Goal: Information Seeking & Learning: Learn about a topic

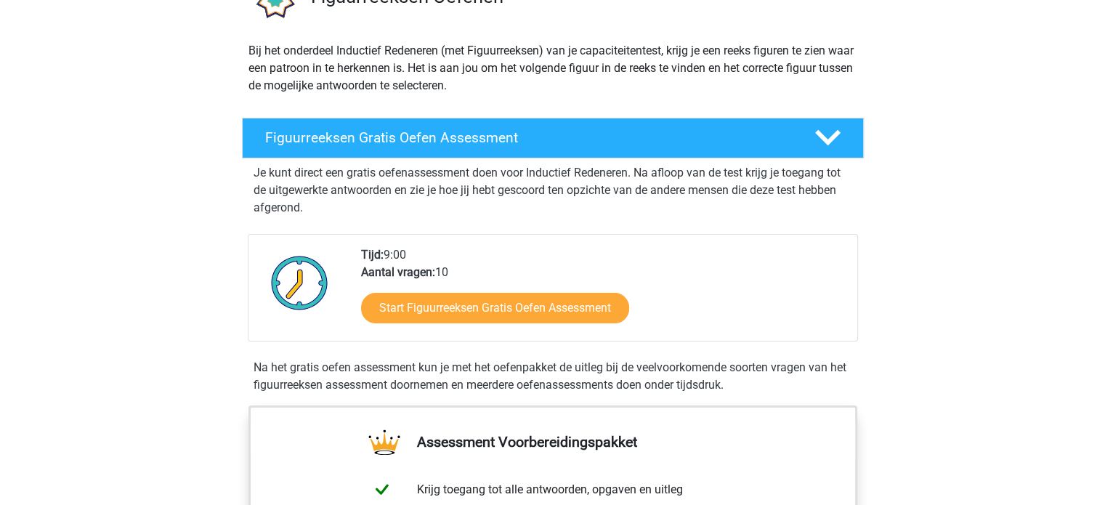
scroll to position [141, 0]
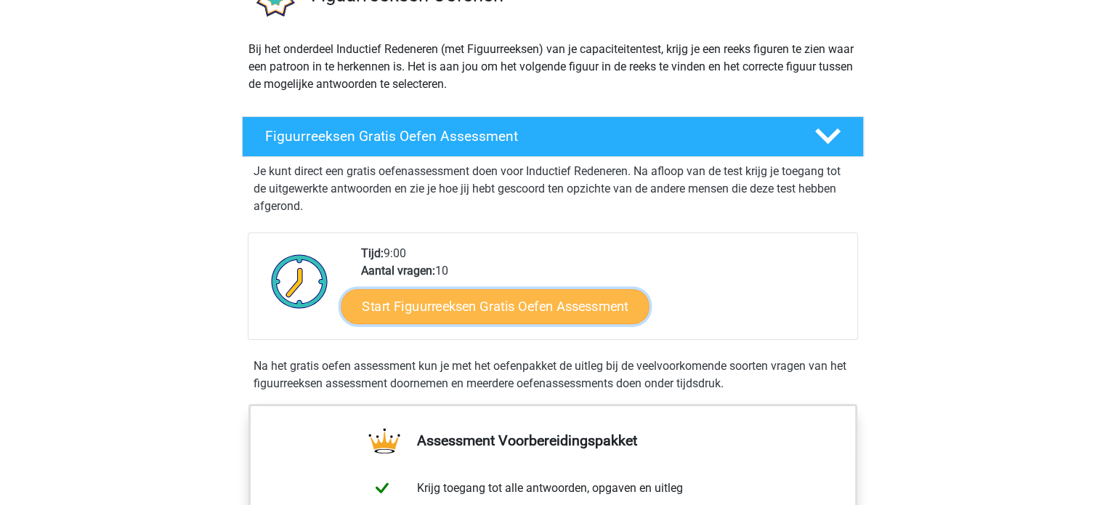
click at [506, 303] on link "Start Figuurreeksen Gratis Oefen Assessment" at bounding box center [495, 306] width 308 height 35
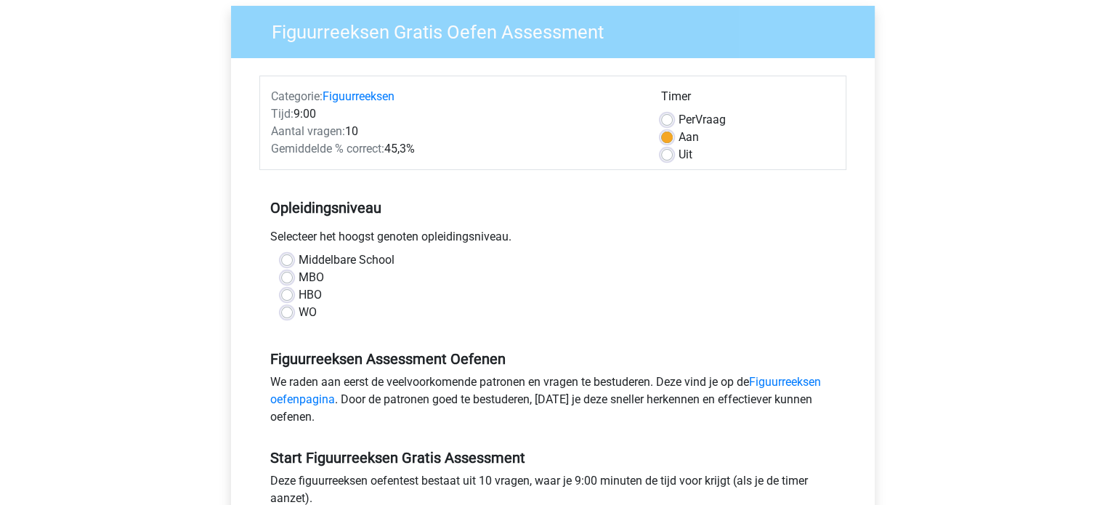
scroll to position [125, 0]
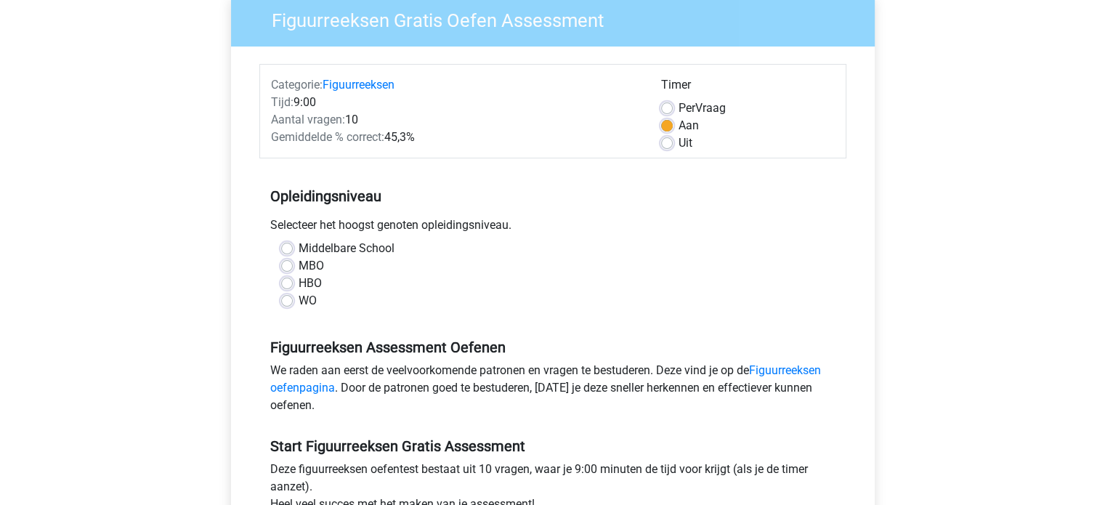
click at [302, 280] on label "HBO" at bounding box center [310, 283] width 23 height 17
click at [293, 280] on input "HBO" at bounding box center [287, 282] width 12 height 15
radio input "true"
click at [294, 310] on div "Middelbare School MBO HBO WO" at bounding box center [552, 280] width 587 height 81
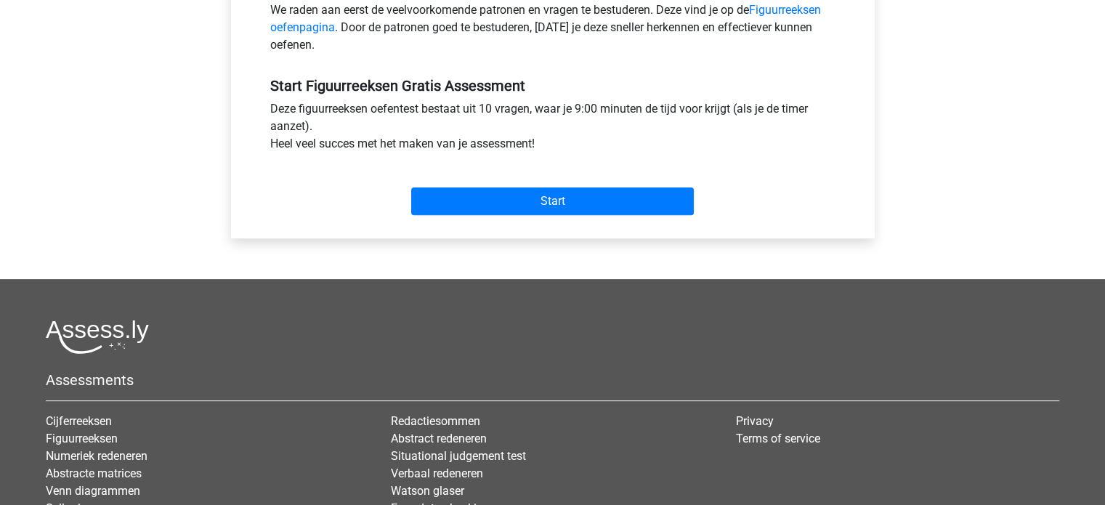
scroll to position [485, 0]
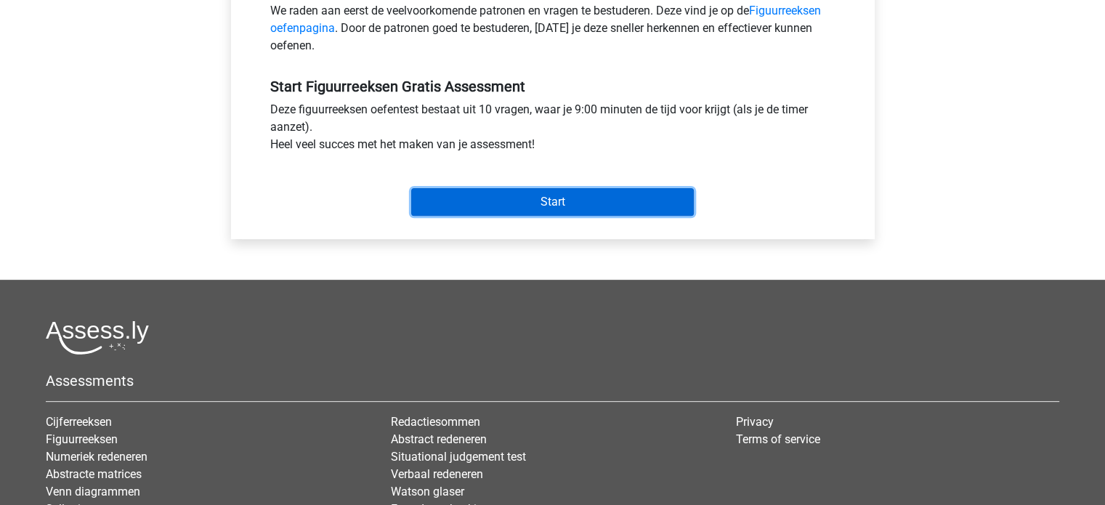
click at [538, 191] on input "Start" at bounding box center [552, 202] width 283 height 28
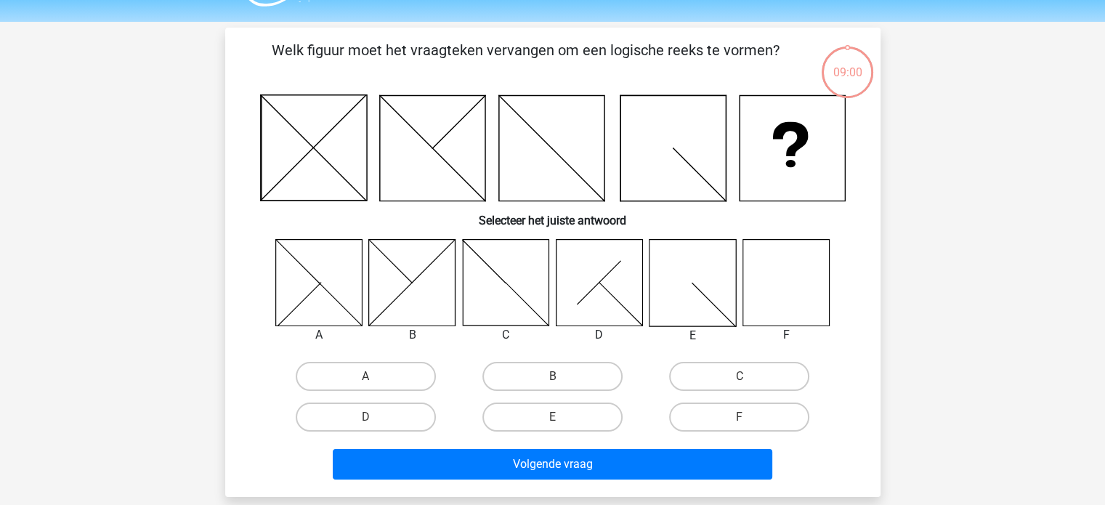
scroll to position [38, 0]
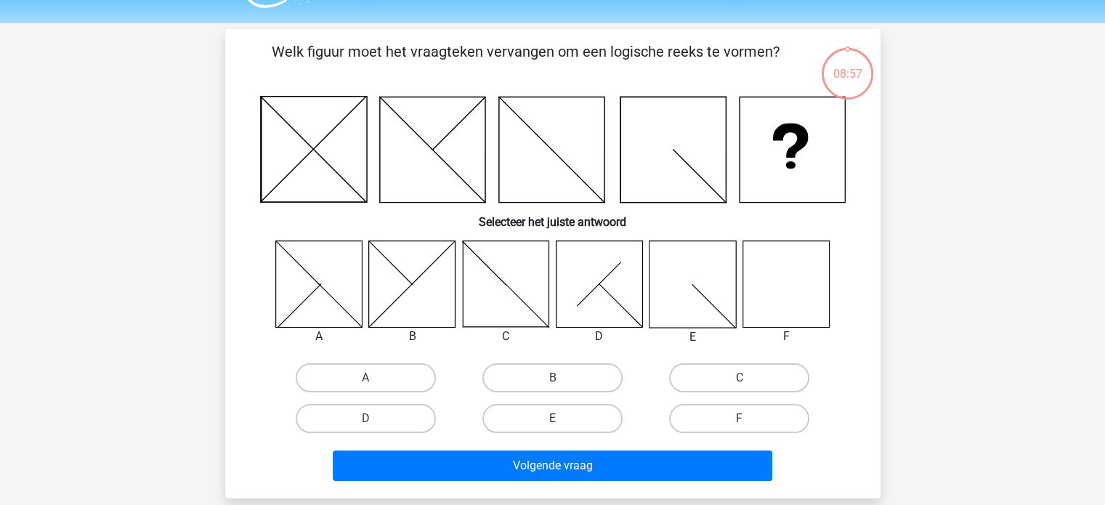
click at [758, 323] on icon at bounding box center [786, 284] width 86 height 86
click at [727, 436] on div "F" at bounding box center [739, 418] width 187 height 41
click at [741, 419] on input "F" at bounding box center [744, 423] width 9 height 9
radio input "true"
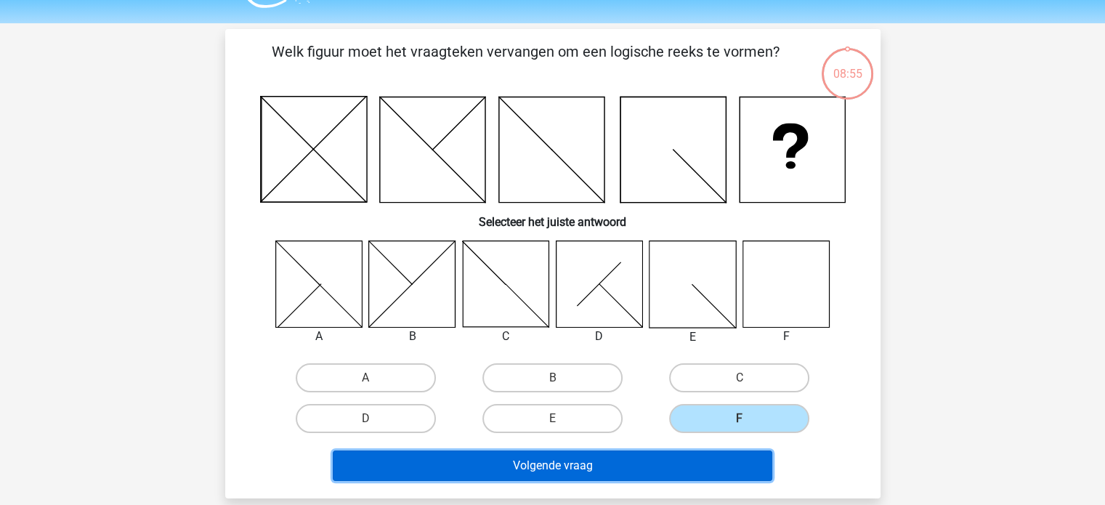
click at [709, 455] on button "Volgende vraag" at bounding box center [553, 466] width 440 height 31
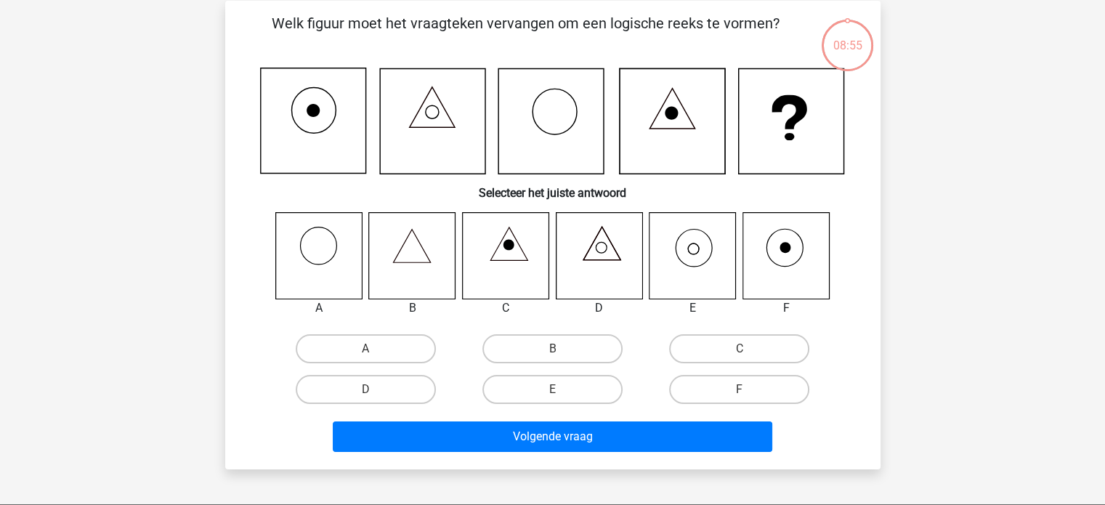
scroll to position [67, 0]
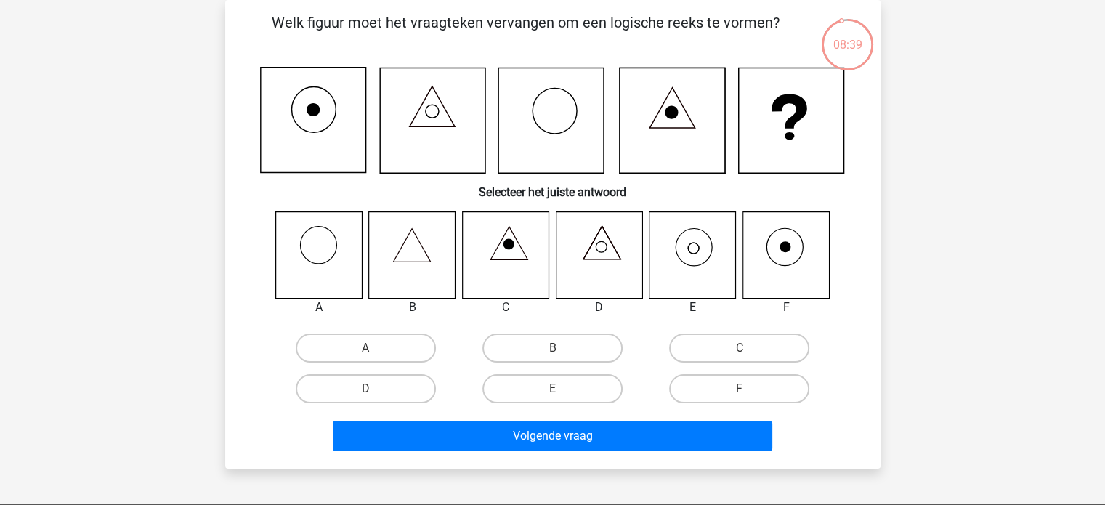
click at [698, 251] on icon at bounding box center [694, 248] width 11 height 11
click at [576, 383] on label "E" at bounding box center [553, 388] width 140 height 29
click at [562, 389] on input "E" at bounding box center [556, 393] width 9 height 9
radio input "true"
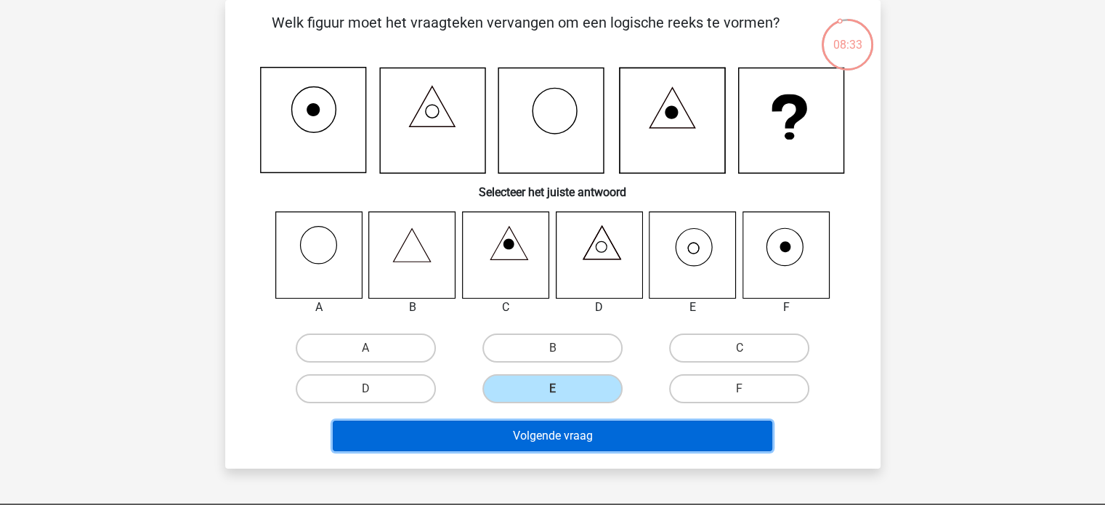
click at [595, 431] on button "Volgende vraag" at bounding box center [553, 436] width 440 height 31
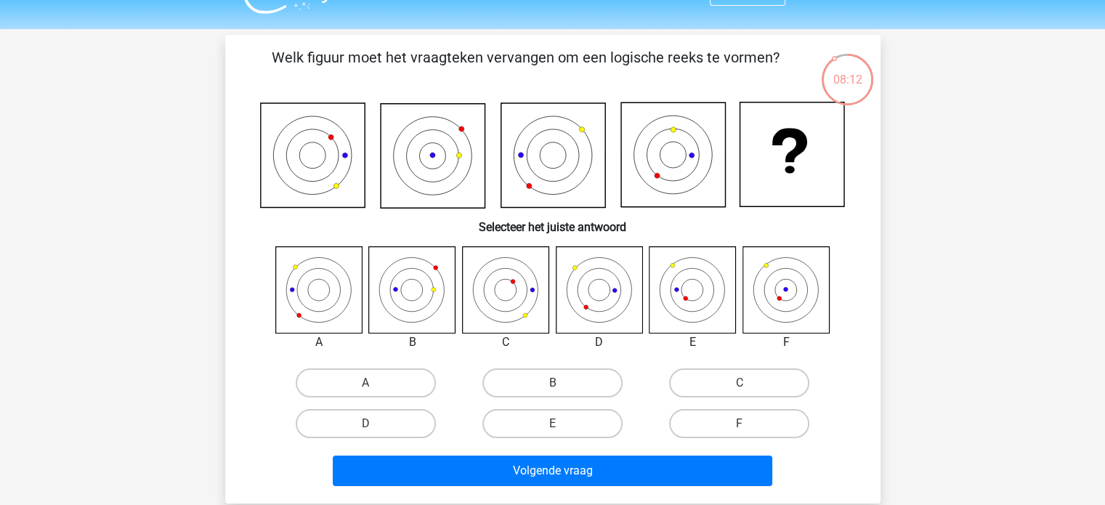
scroll to position [33, 0]
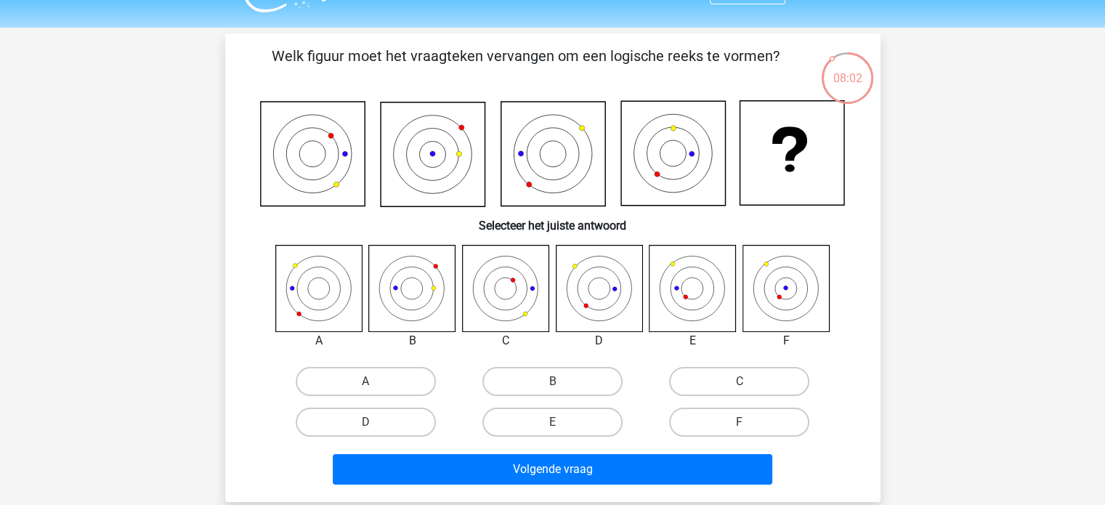
click at [138, 119] on div "Registreer Nederlands English" at bounding box center [552, 444] width 1105 height 954
click at [583, 427] on label "E" at bounding box center [553, 422] width 140 height 29
click at [562, 427] on input "E" at bounding box center [556, 426] width 9 height 9
radio input "true"
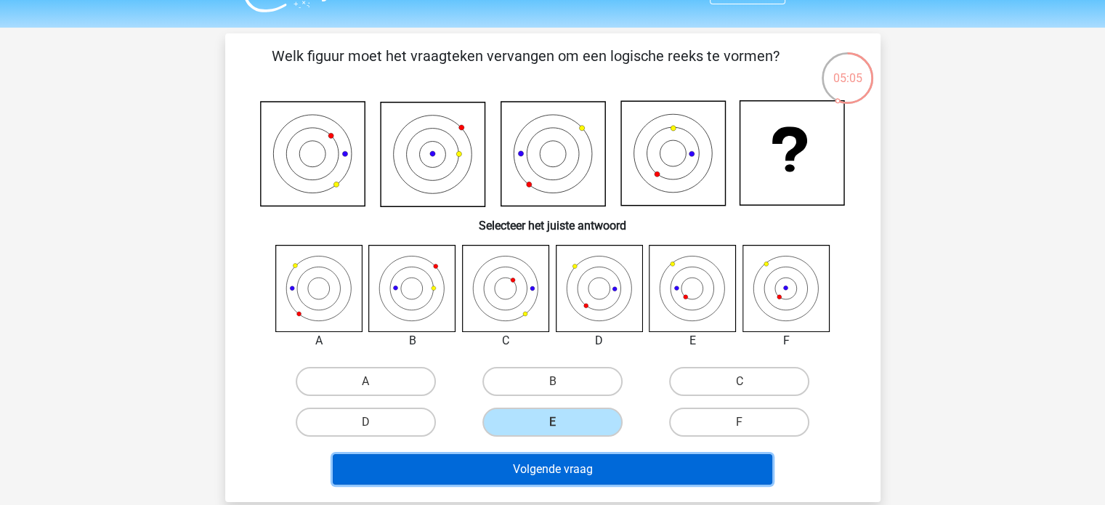
click at [595, 464] on button "Volgende vraag" at bounding box center [553, 469] width 440 height 31
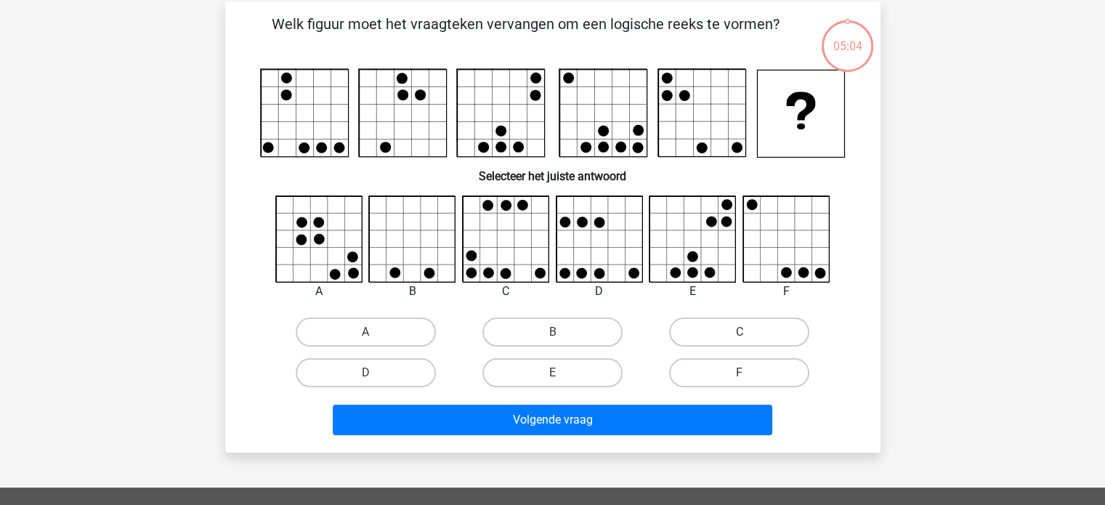
scroll to position [67, 0]
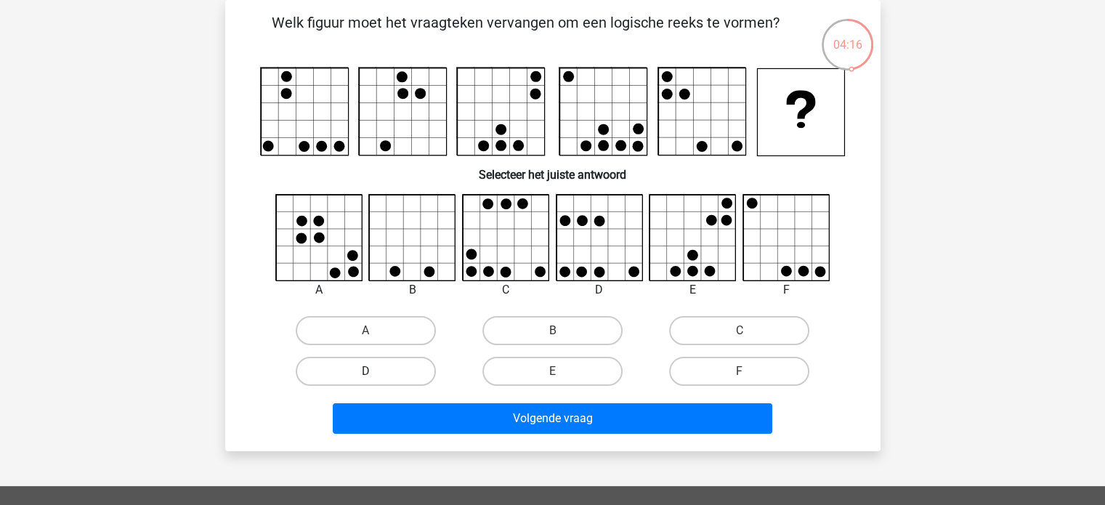
click at [388, 366] on label "D" at bounding box center [366, 371] width 140 height 29
click at [375, 371] on input "D" at bounding box center [370, 375] width 9 height 9
radio input "true"
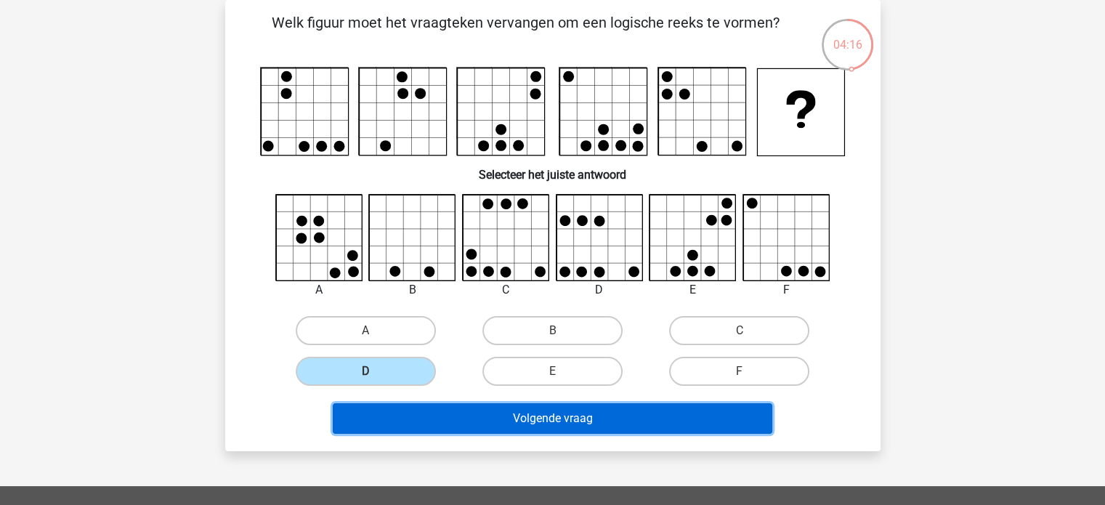
click at [456, 414] on button "Volgende vraag" at bounding box center [553, 418] width 440 height 31
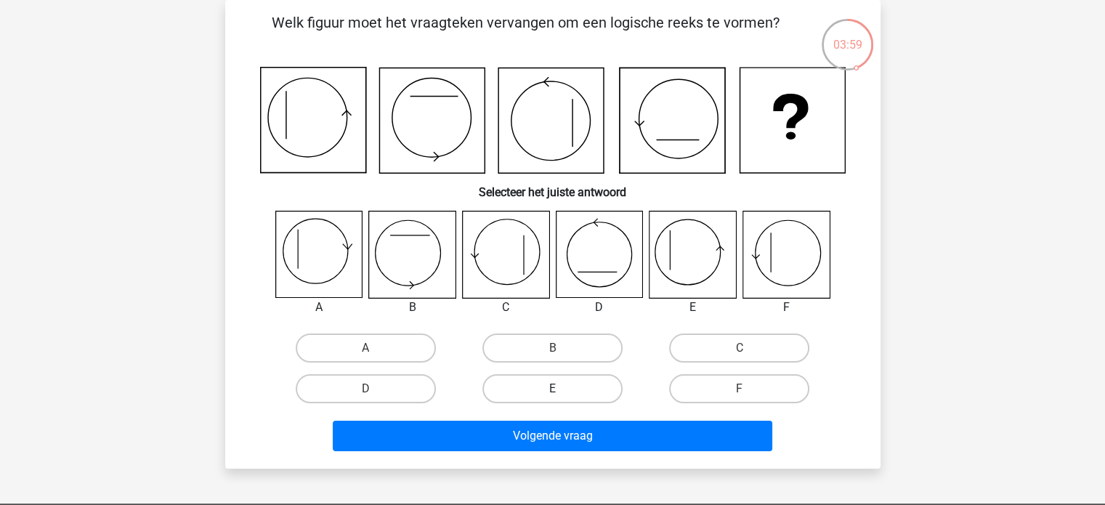
click at [541, 381] on label "E" at bounding box center [553, 388] width 140 height 29
click at [552, 389] on input "E" at bounding box center [556, 393] width 9 height 9
radio input "true"
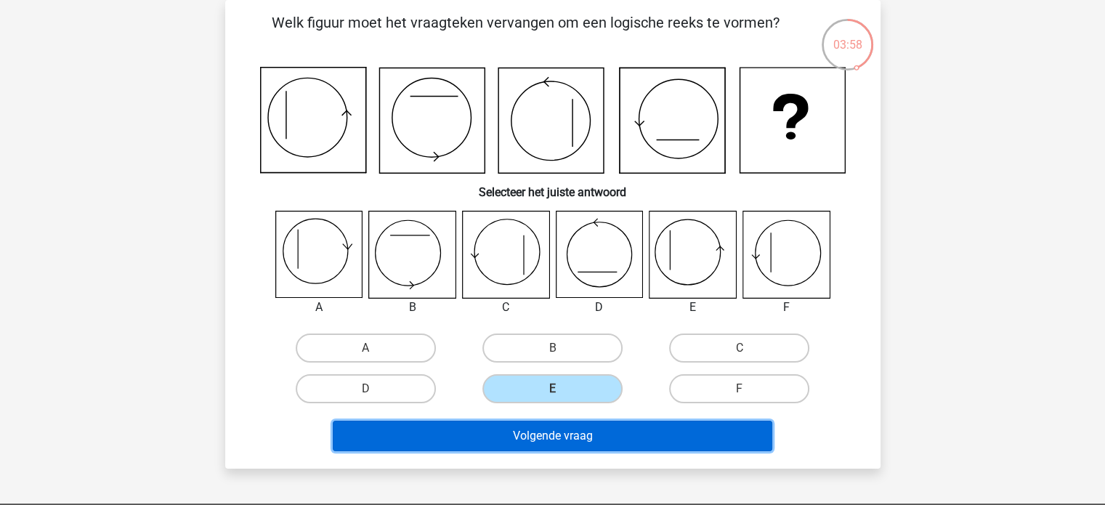
click at [549, 432] on button "Volgende vraag" at bounding box center [553, 436] width 440 height 31
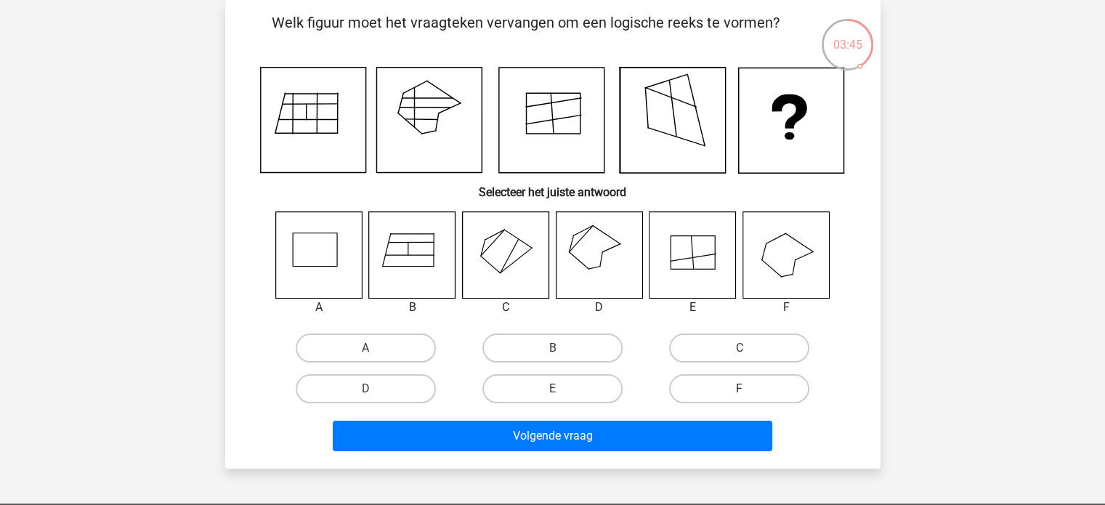
click at [692, 389] on label "F" at bounding box center [739, 388] width 140 height 29
click at [740, 389] on input "F" at bounding box center [744, 393] width 9 height 9
radio input "true"
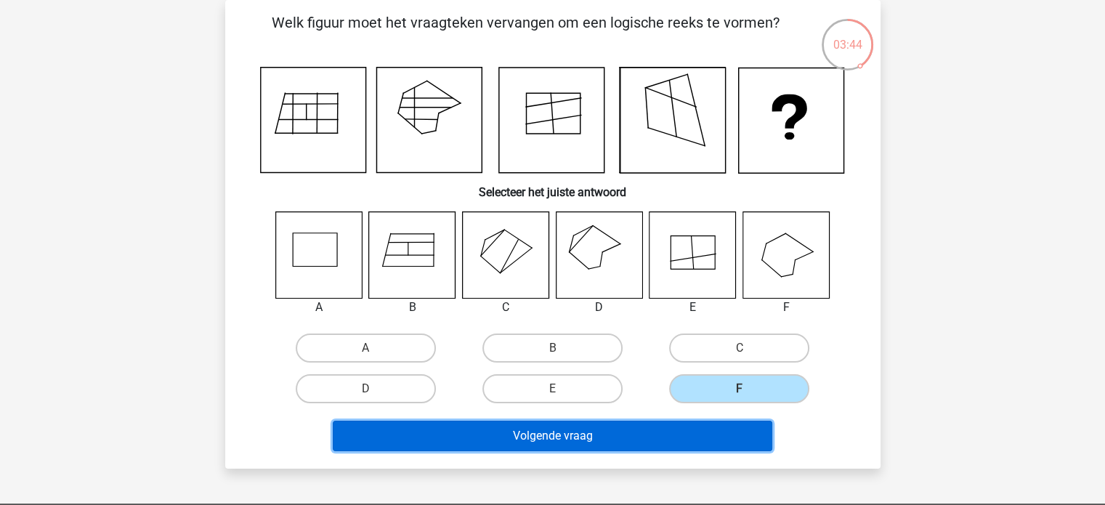
click at [667, 432] on button "Volgende vraag" at bounding box center [553, 436] width 440 height 31
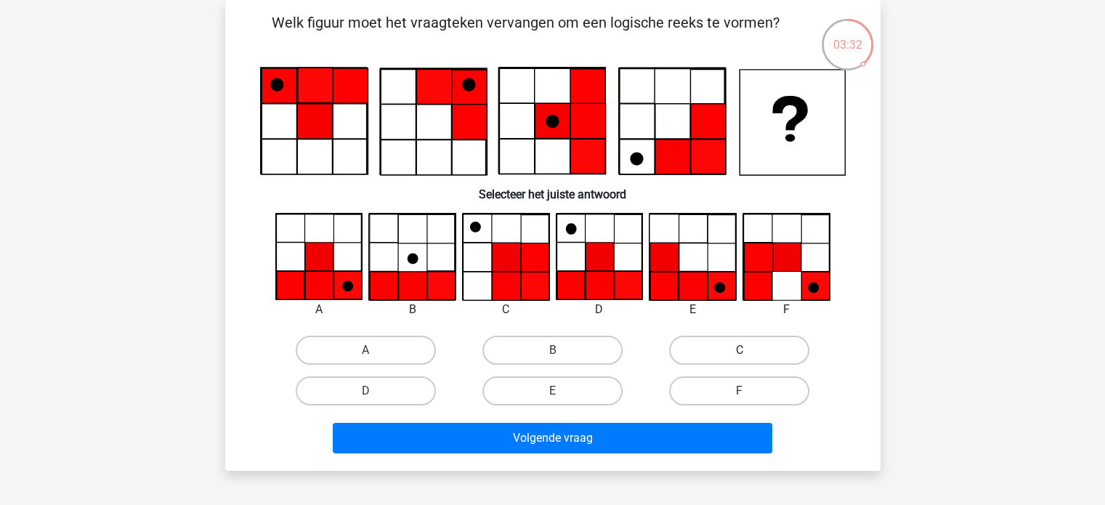
click at [689, 341] on label "C" at bounding box center [739, 350] width 140 height 29
click at [740, 350] on input "C" at bounding box center [744, 354] width 9 height 9
radio input "true"
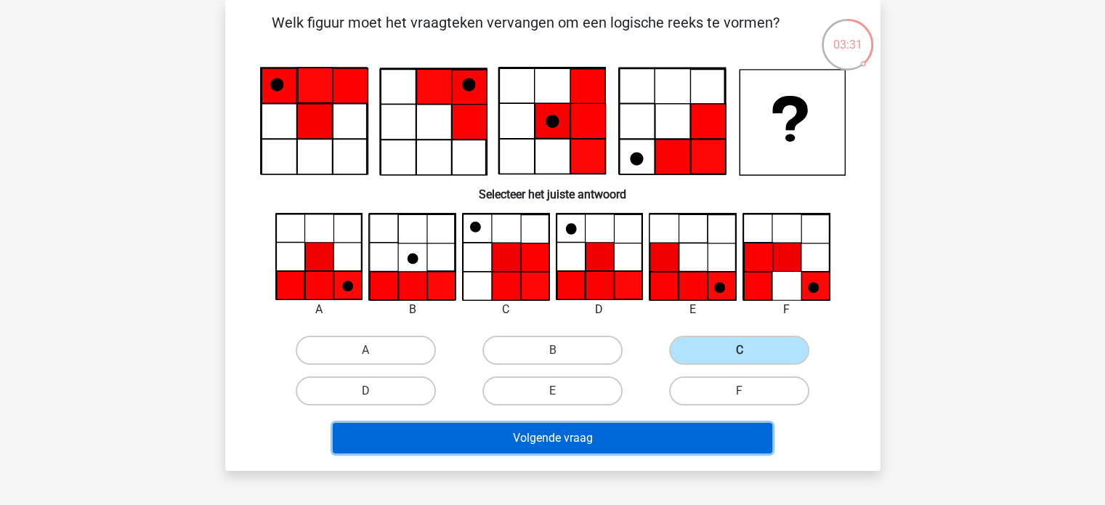
click at [662, 443] on button "Volgende vraag" at bounding box center [553, 438] width 440 height 31
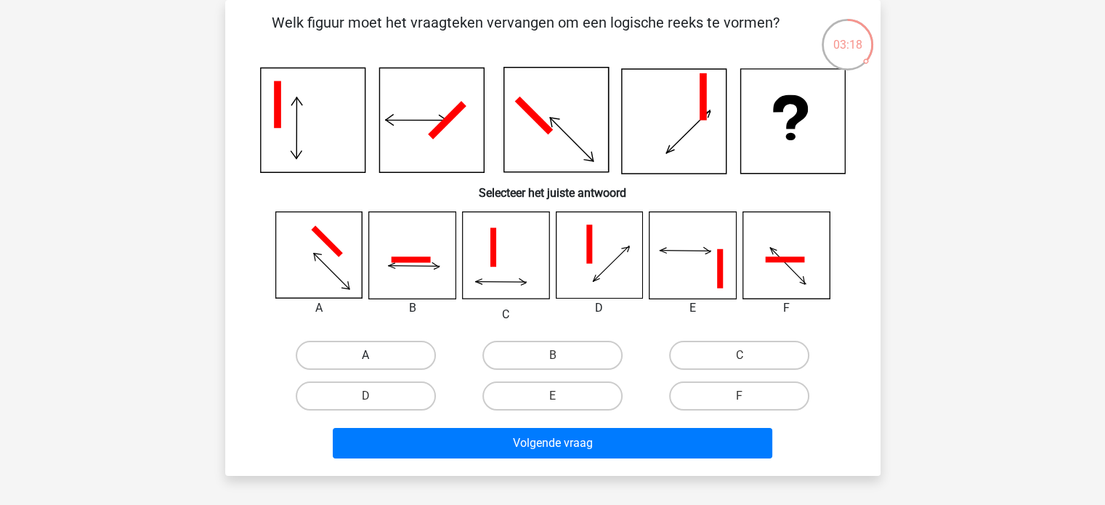
click at [344, 348] on label "A" at bounding box center [366, 355] width 140 height 29
click at [366, 355] on input "A" at bounding box center [370, 359] width 9 height 9
radio input "true"
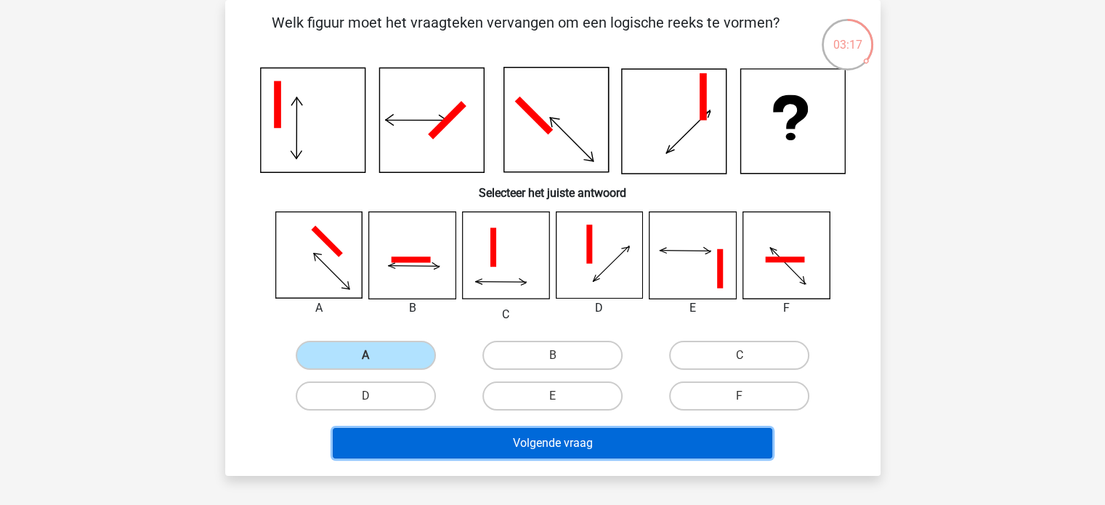
click at [565, 432] on button "Volgende vraag" at bounding box center [553, 443] width 440 height 31
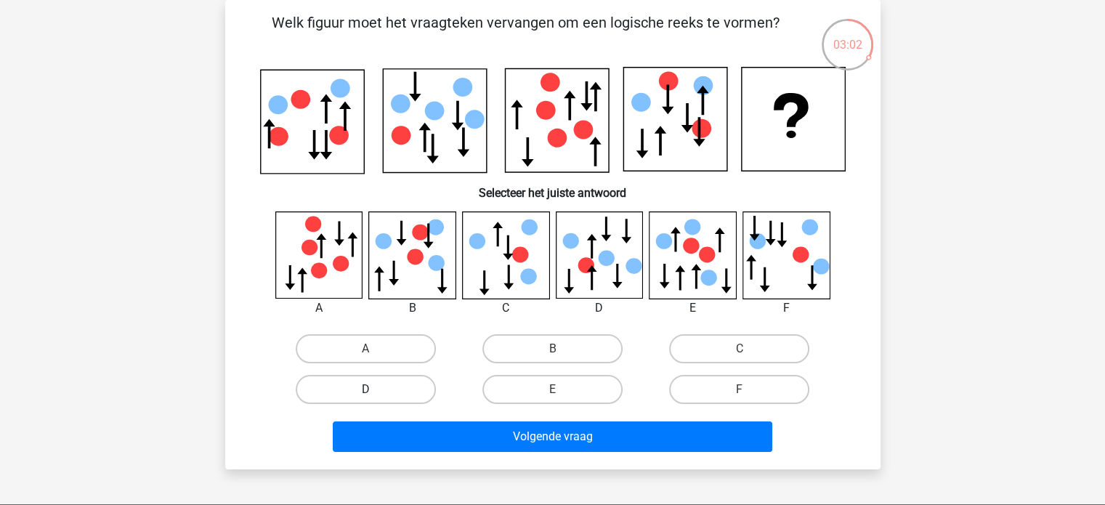
click at [392, 400] on label "D" at bounding box center [366, 389] width 140 height 29
click at [375, 399] on input "D" at bounding box center [370, 394] width 9 height 9
radio input "true"
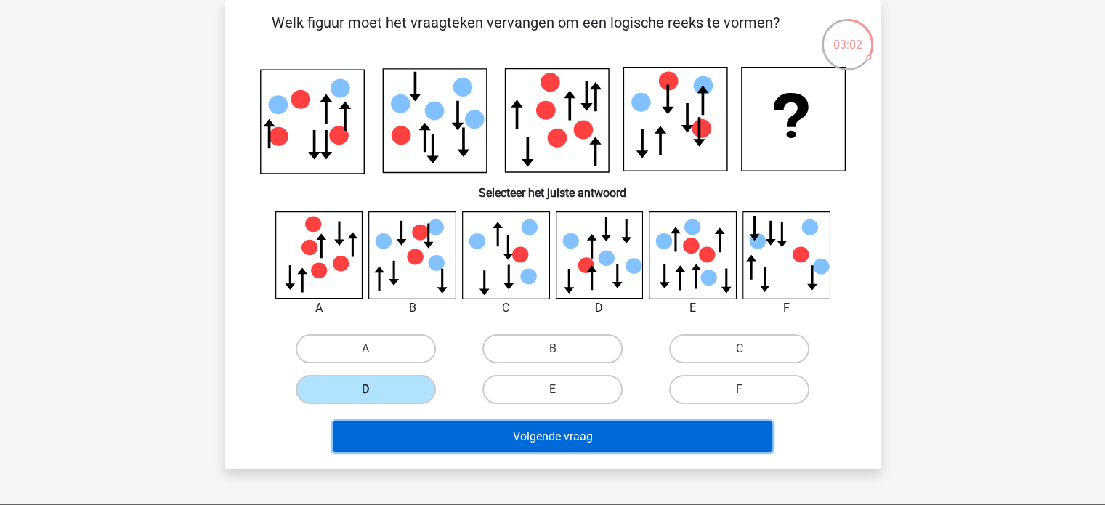
click at [476, 438] on button "Volgende vraag" at bounding box center [553, 437] width 440 height 31
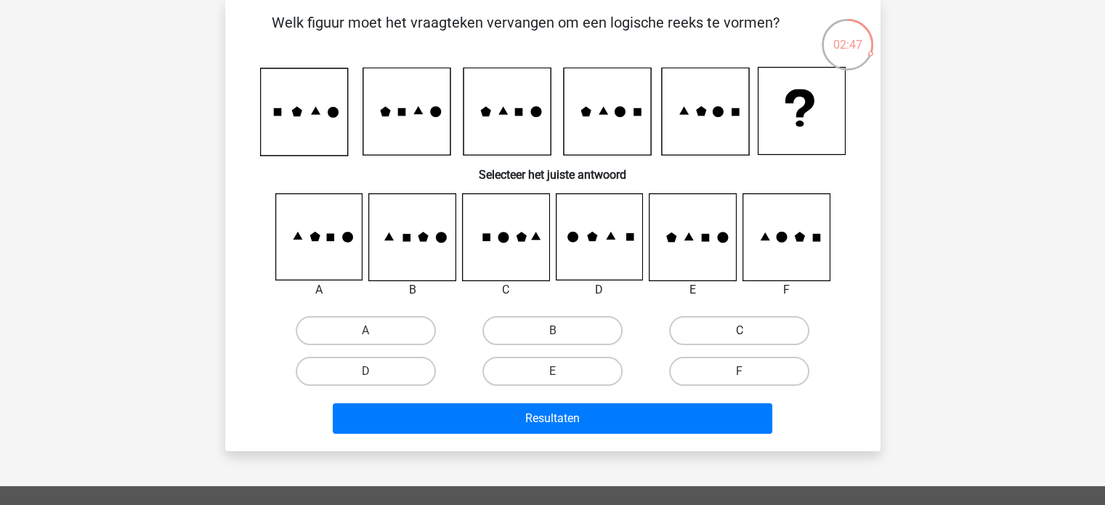
click at [693, 324] on label "C" at bounding box center [739, 330] width 140 height 29
click at [740, 331] on input "C" at bounding box center [744, 335] width 9 height 9
radio input "true"
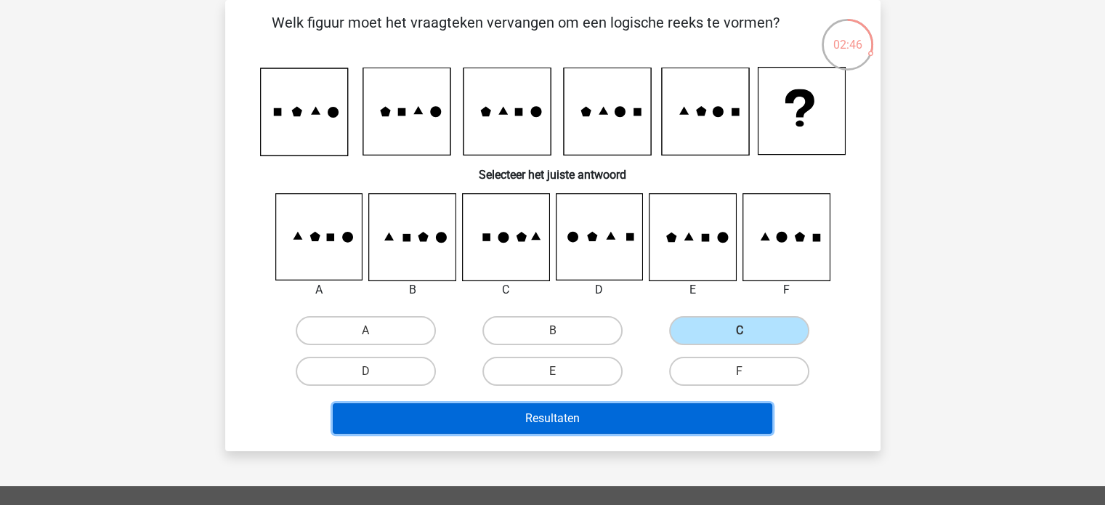
click at [611, 426] on button "Resultaten" at bounding box center [553, 418] width 440 height 31
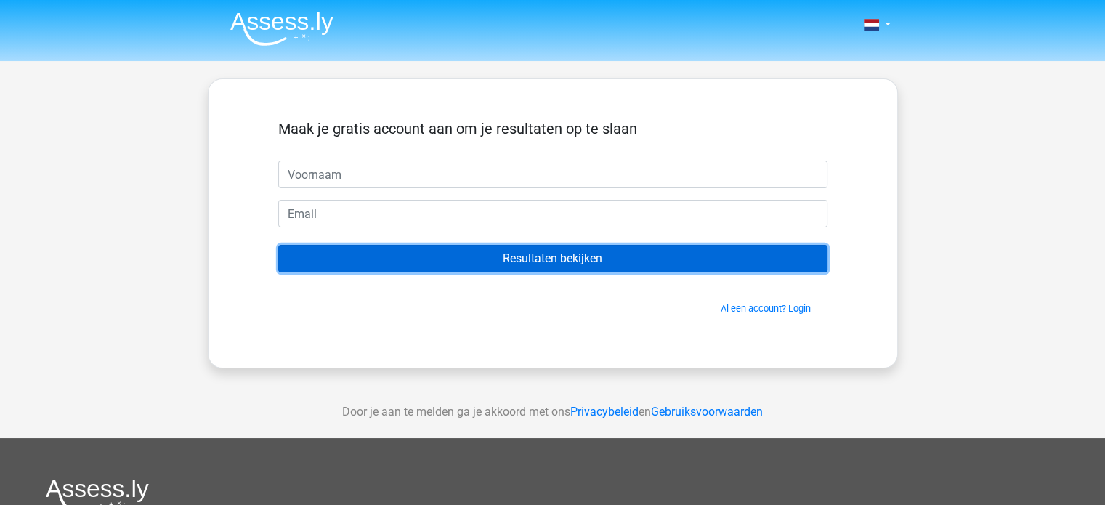
click at [518, 252] on input "Resultaten bekijken" at bounding box center [552, 259] width 549 height 28
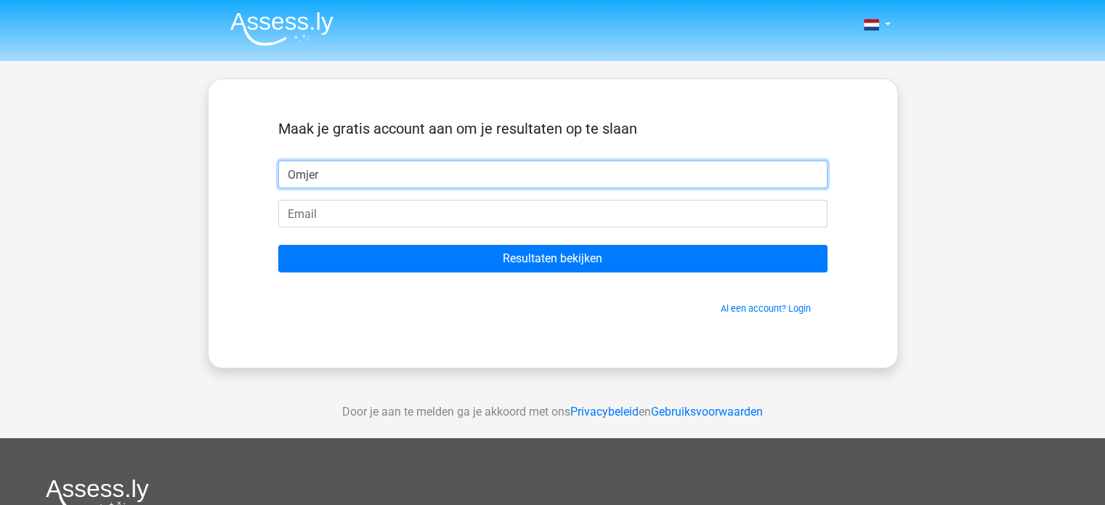
type input "Omjer"
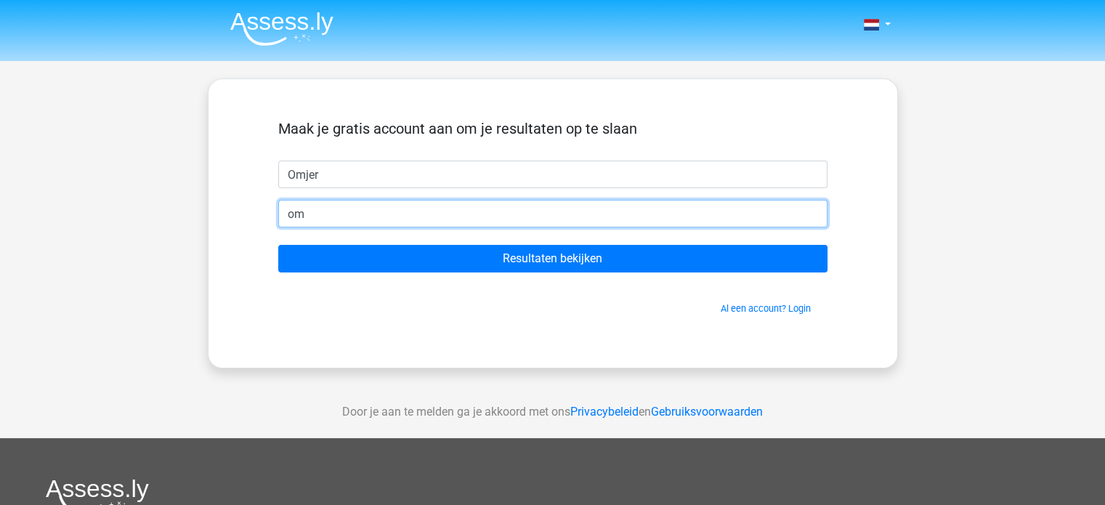
type input "omjergaming@gmail.com"
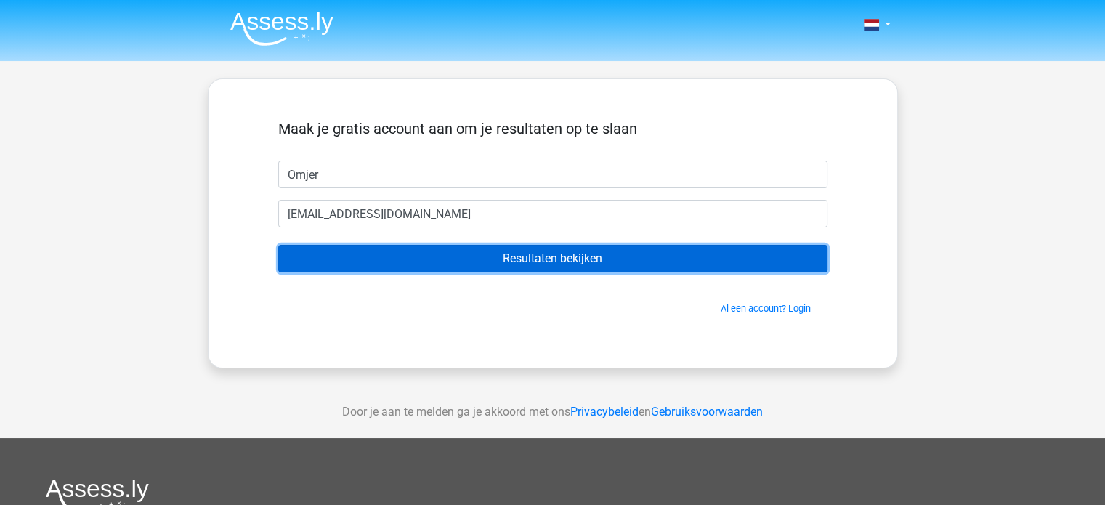
click at [513, 255] on input "Resultaten bekijken" at bounding box center [552, 259] width 549 height 28
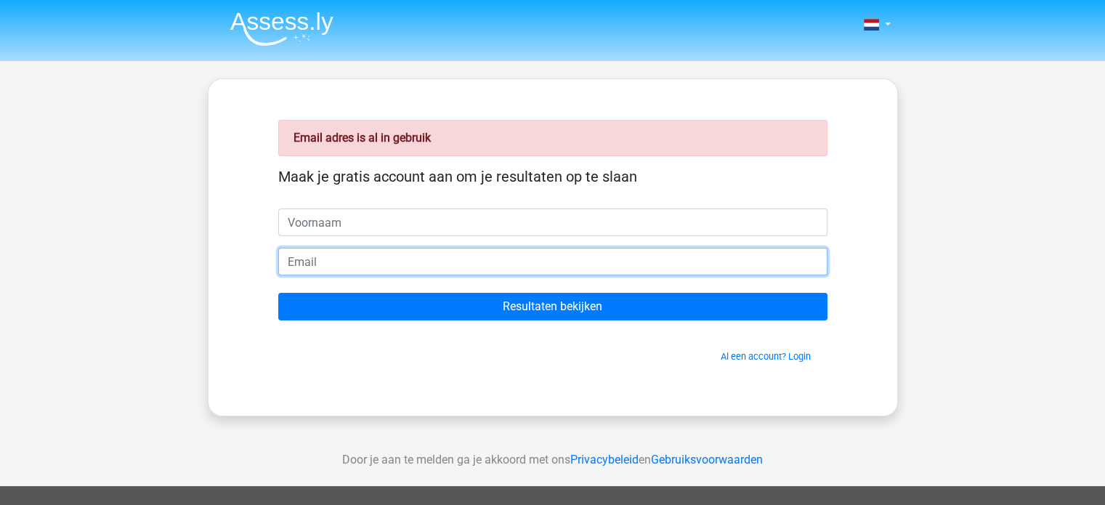
click at [443, 266] on input "email" at bounding box center [552, 262] width 549 height 28
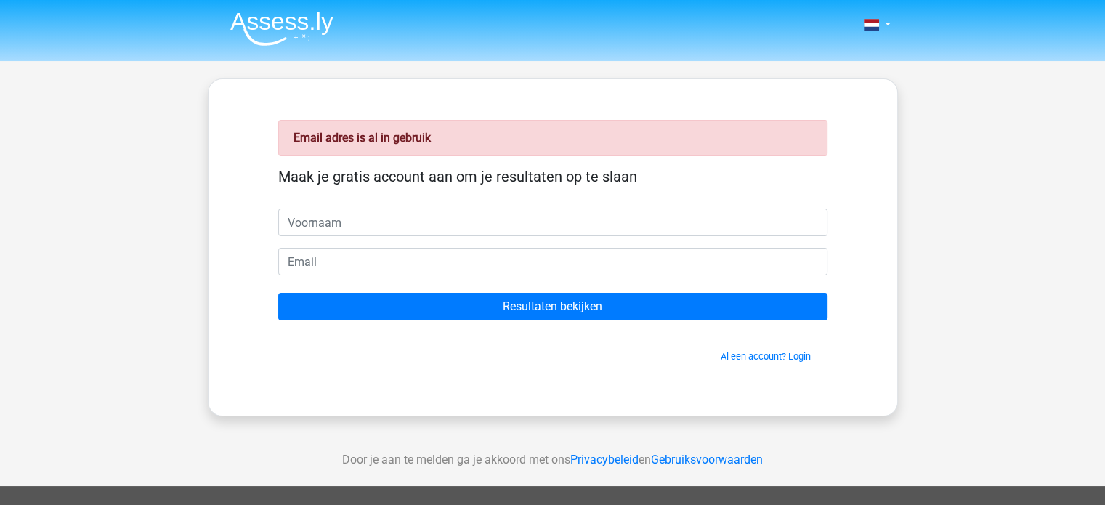
click at [733, 331] on form "Maak je gratis account aan om je resultaten op te slaan Resultaten bekijken Al …" at bounding box center [552, 266] width 549 height 196
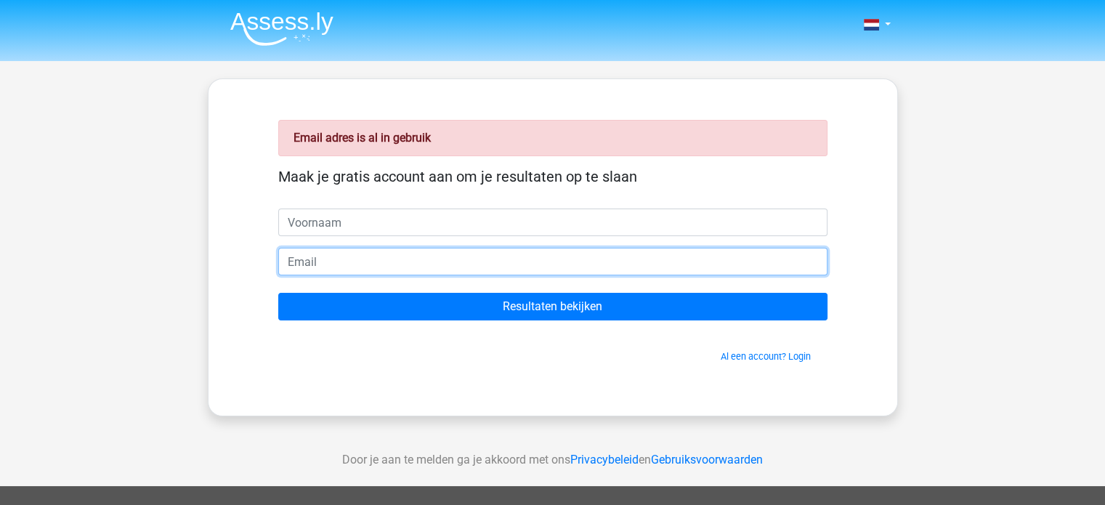
click at [411, 254] on input "email" at bounding box center [552, 262] width 549 height 28
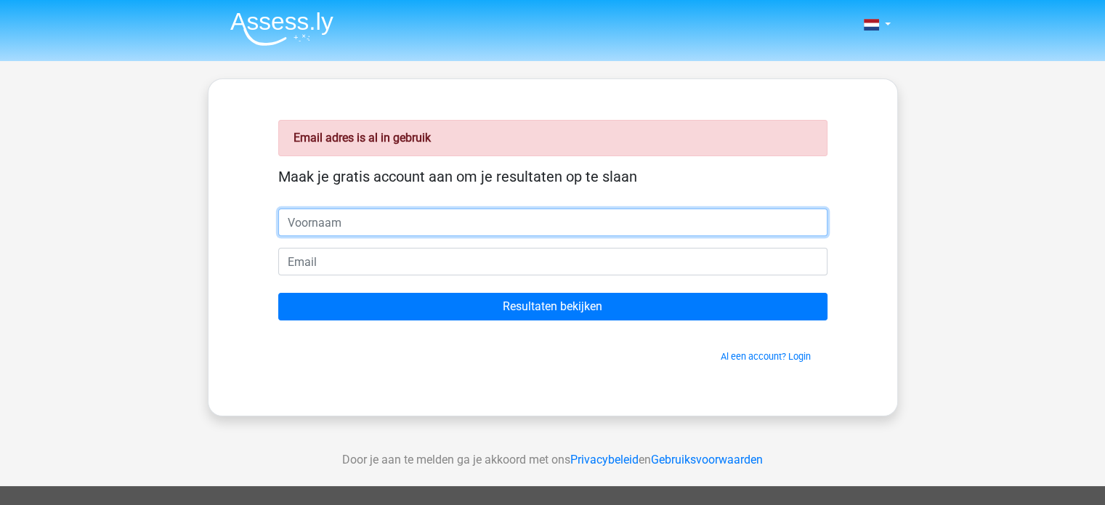
click at [423, 221] on input "text" at bounding box center [552, 223] width 549 height 28
type input "Omjer"
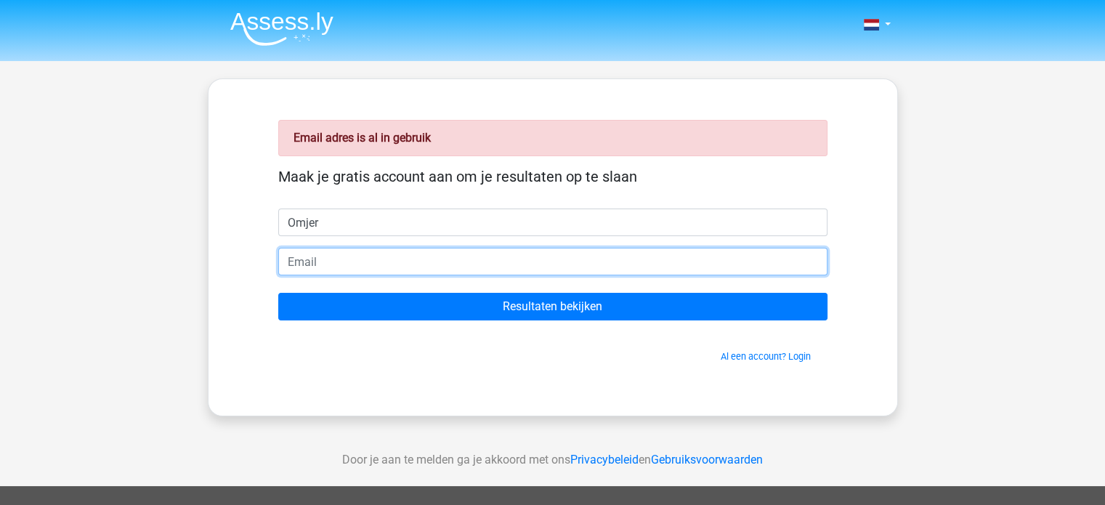
click at [407, 262] on input "email" at bounding box center [552, 262] width 549 height 28
type input "[EMAIL_ADDRESS][DOMAIN_NAME]"
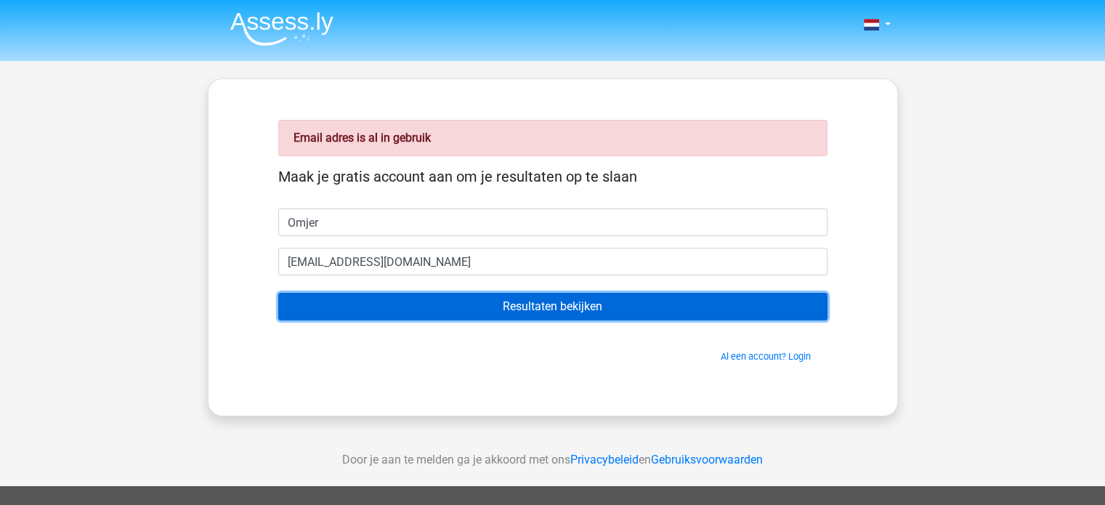
click at [500, 310] on input "Resultaten bekijken" at bounding box center [552, 307] width 549 height 28
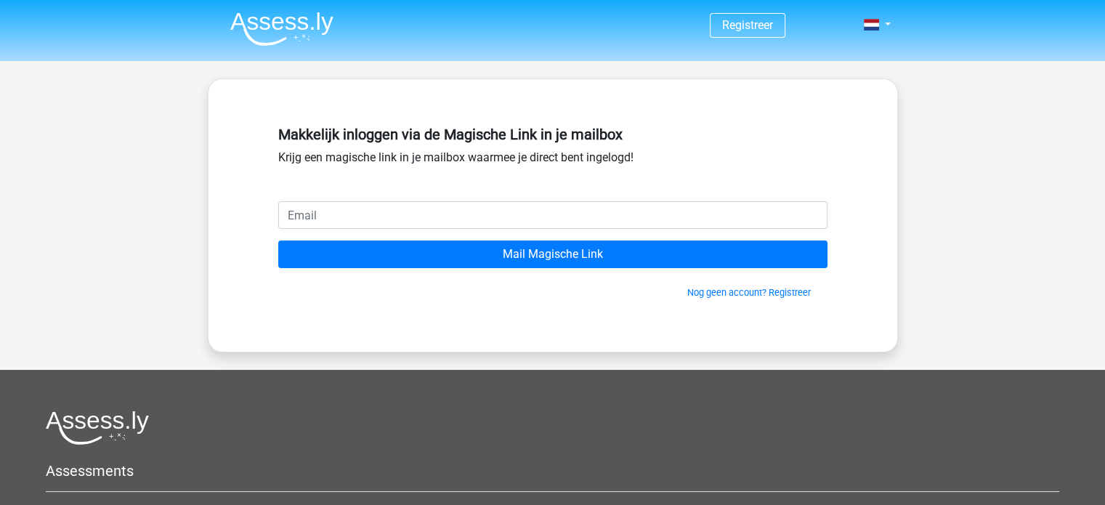
click at [389, 223] on input "email" at bounding box center [552, 215] width 549 height 28
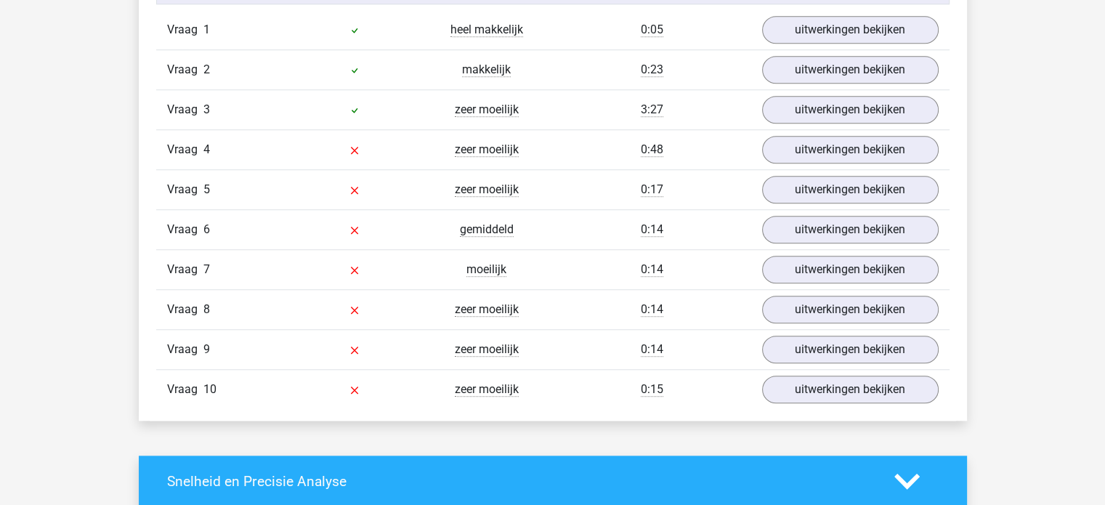
scroll to position [1236, 0]
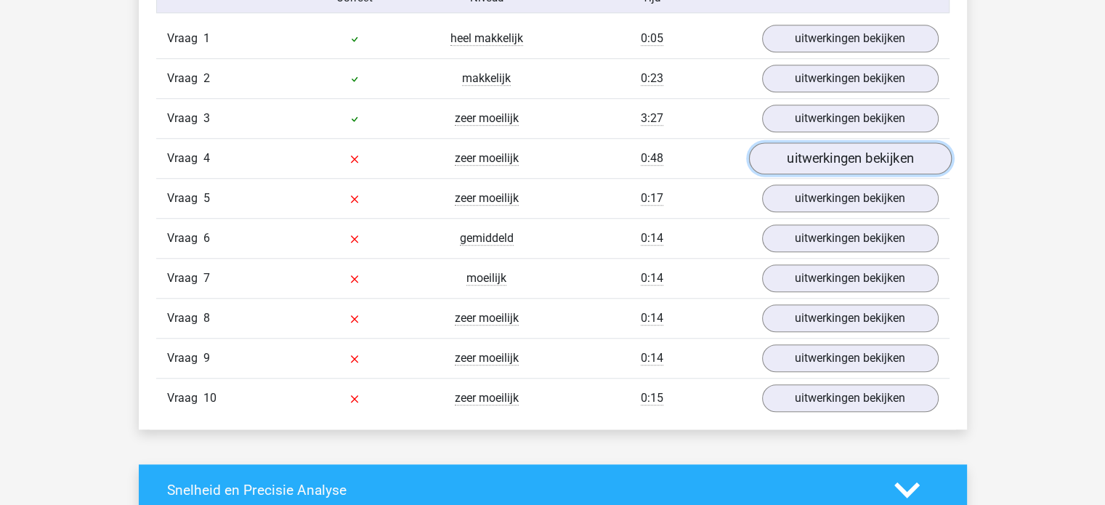
click at [817, 146] on link "uitwerkingen bekijken" at bounding box center [850, 158] width 203 height 32
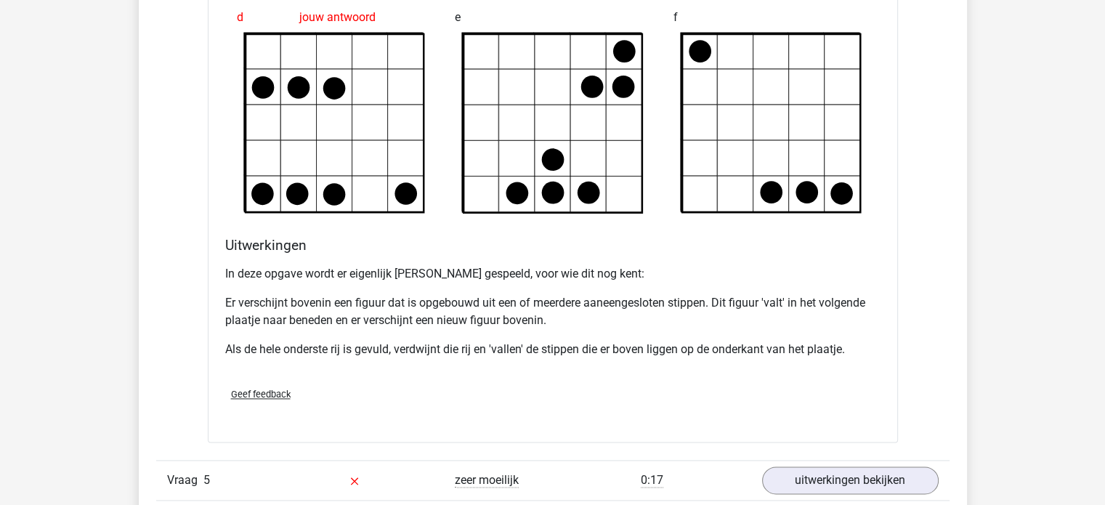
scroll to position [1818, 0]
drag, startPoint x: 422, startPoint y: 270, endPoint x: 501, endPoint y: 270, distance: 79.2
click at [501, 270] on p "In deze opgave wordt er eigenlijk [PERSON_NAME] gespeeld, voor wie dit nog kent:" at bounding box center [553, 274] width 656 height 17
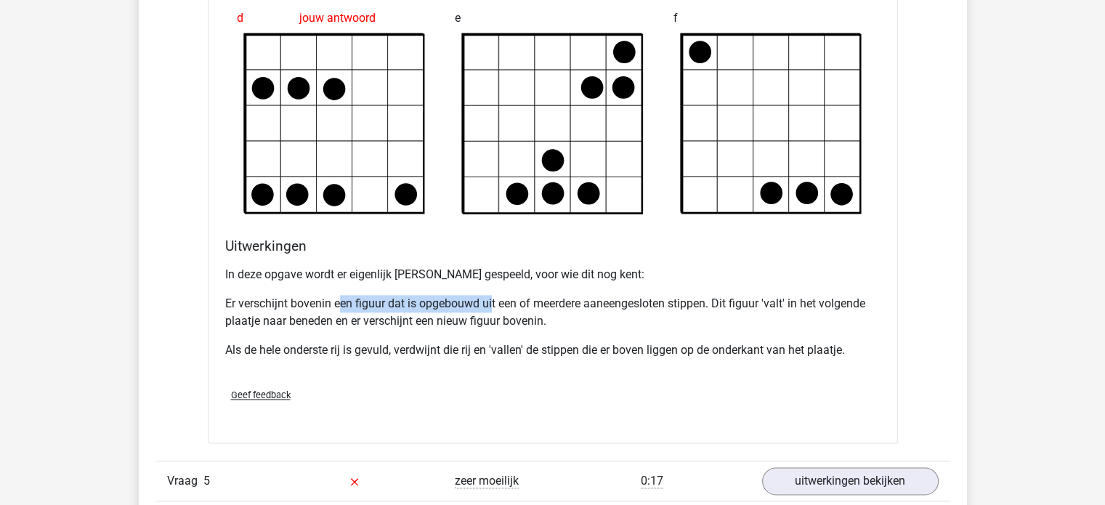
drag, startPoint x: 341, startPoint y: 302, endPoint x: 493, endPoint y: 296, distance: 152.8
click at [493, 296] on p "Er verschijnt bovenin een figuur dat is opgebouwd uit een of meerdere aaneenges…" at bounding box center [553, 312] width 656 height 35
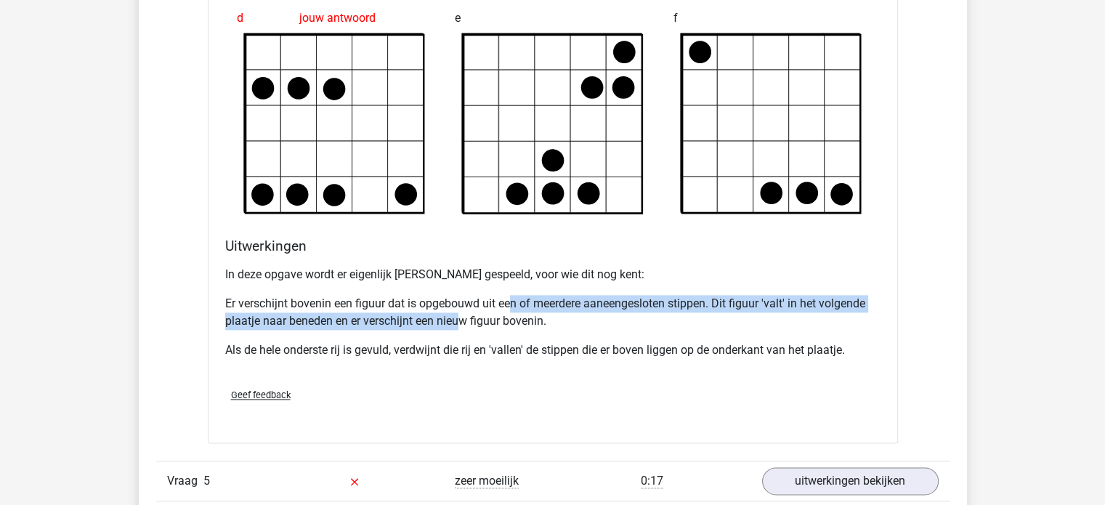
drag, startPoint x: 509, startPoint y: 296, endPoint x: 463, endPoint y: 320, distance: 52.3
click at [463, 320] on p "Er verschijnt bovenin een figuur dat is opgebouwd uit een of meerdere aaneenges…" at bounding box center [553, 312] width 656 height 35
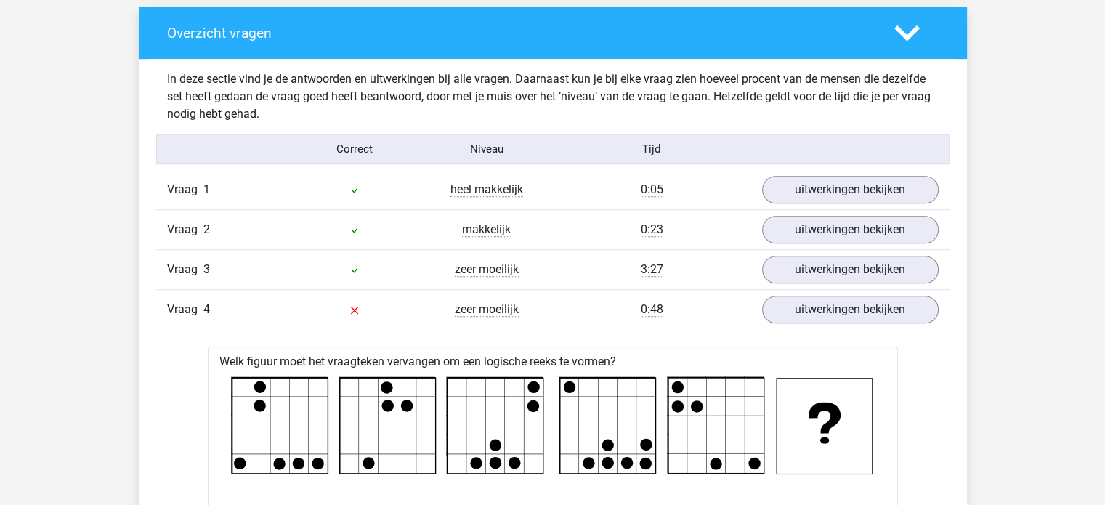
scroll to position [1087, 0]
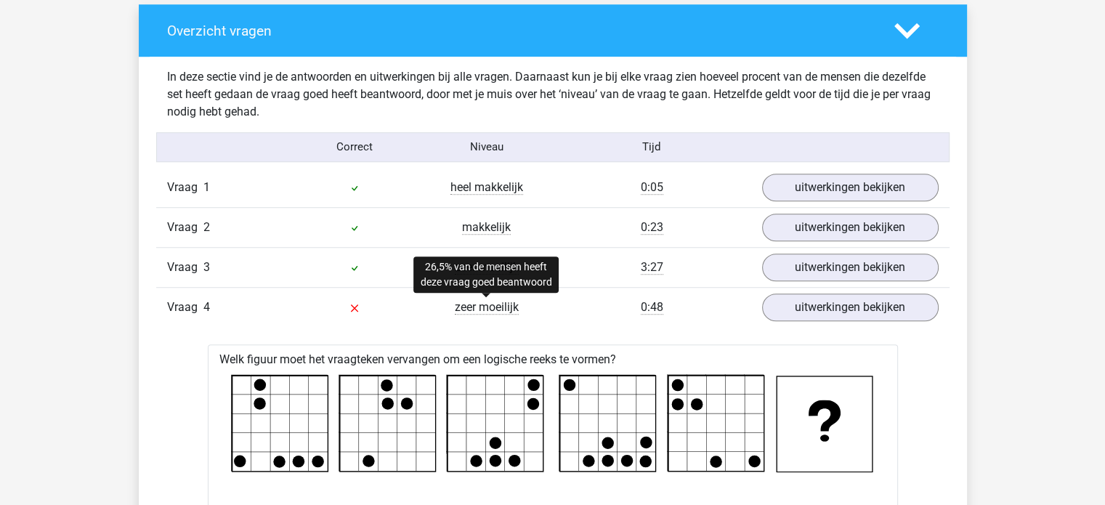
click at [459, 300] on span "zeer moeilijk" at bounding box center [487, 307] width 64 height 15
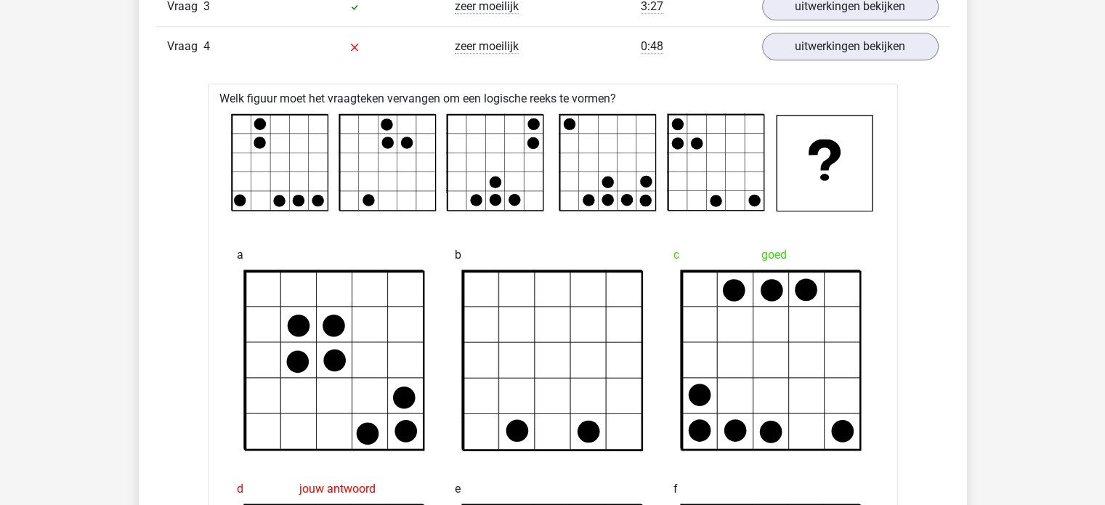
scroll to position [1346, 0]
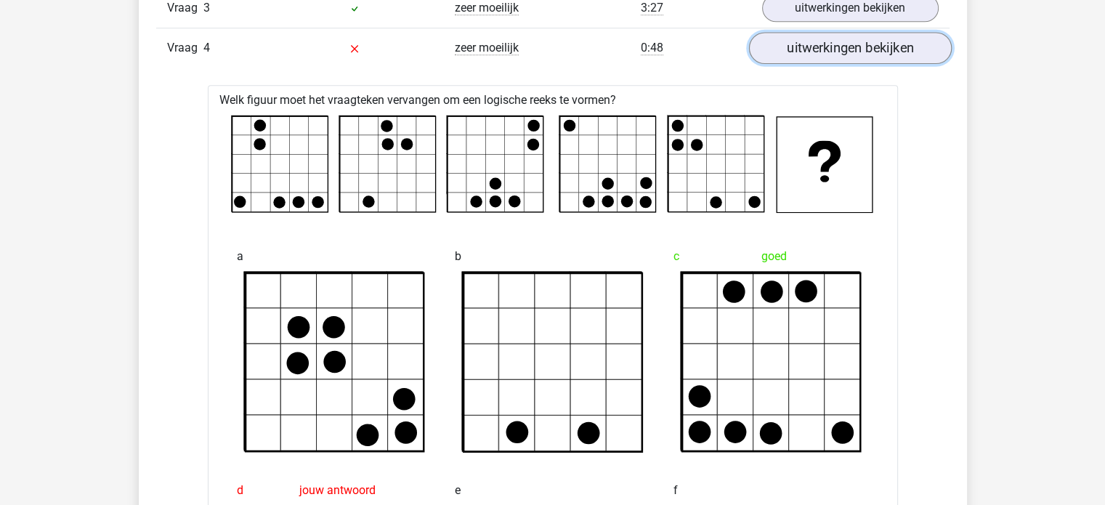
click at [902, 40] on link "uitwerkingen bekijken" at bounding box center [850, 48] width 203 height 32
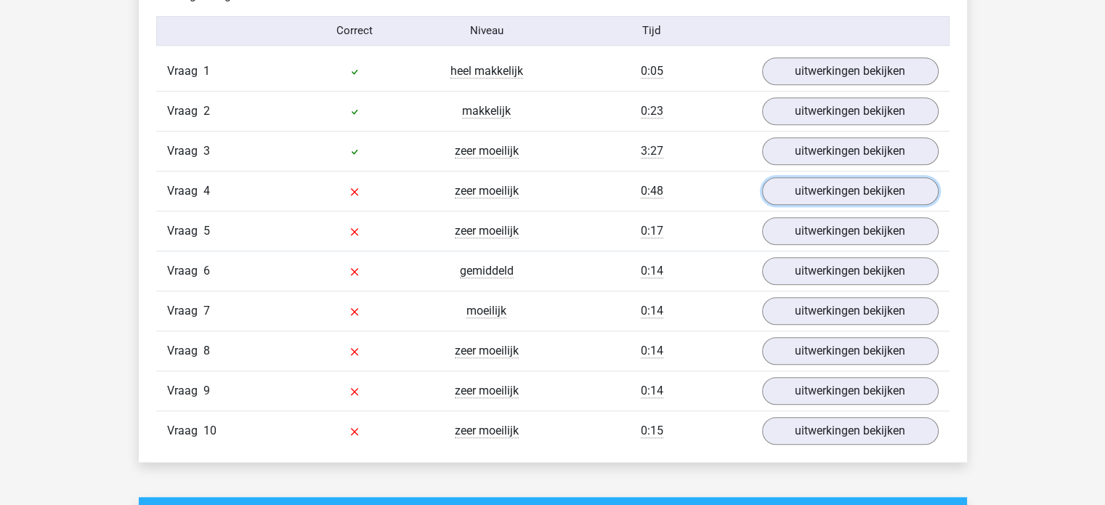
scroll to position [1204, 0]
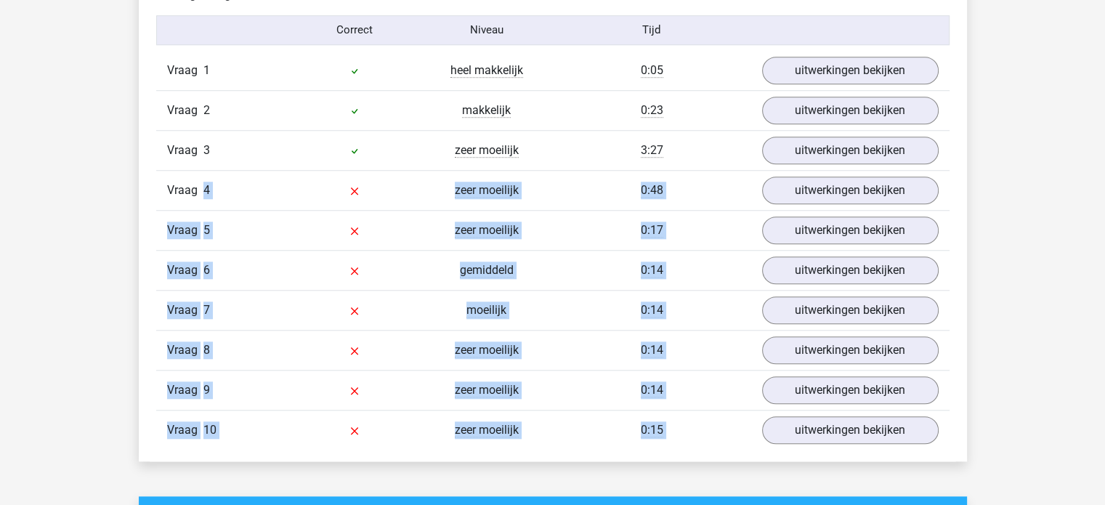
drag, startPoint x: 148, startPoint y: 185, endPoint x: 988, endPoint y: 410, distance: 870.4
click at [988, 410] on div "Kies premium Omjer [EMAIL_ADDRESS][DOMAIN_NAME]" at bounding box center [552, 396] width 1105 height 3201
click at [1003, 339] on div "Kies premium Omjer [EMAIL_ADDRESS][DOMAIN_NAME]" at bounding box center [552, 396] width 1105 height 3201
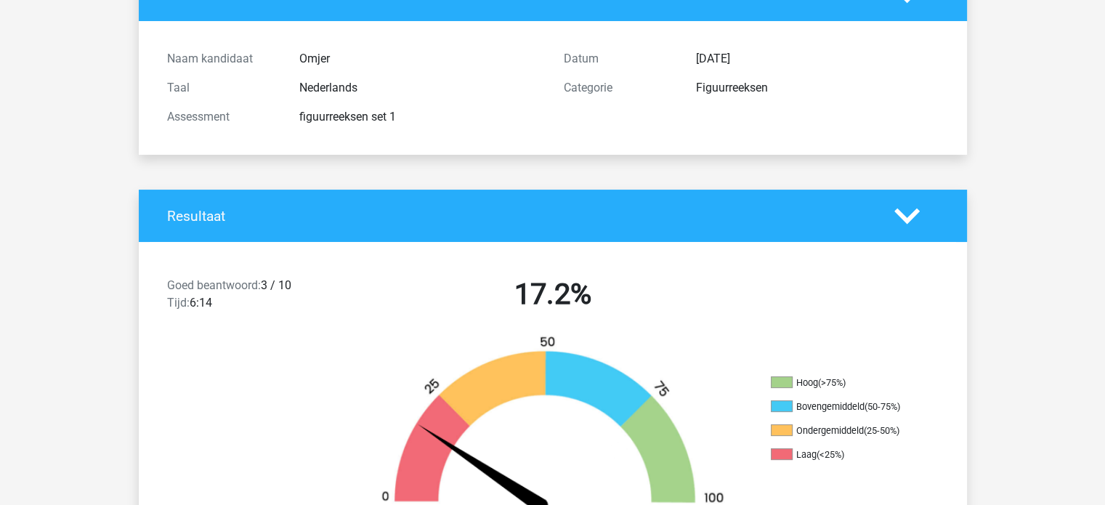
scroll to position [0, 0]
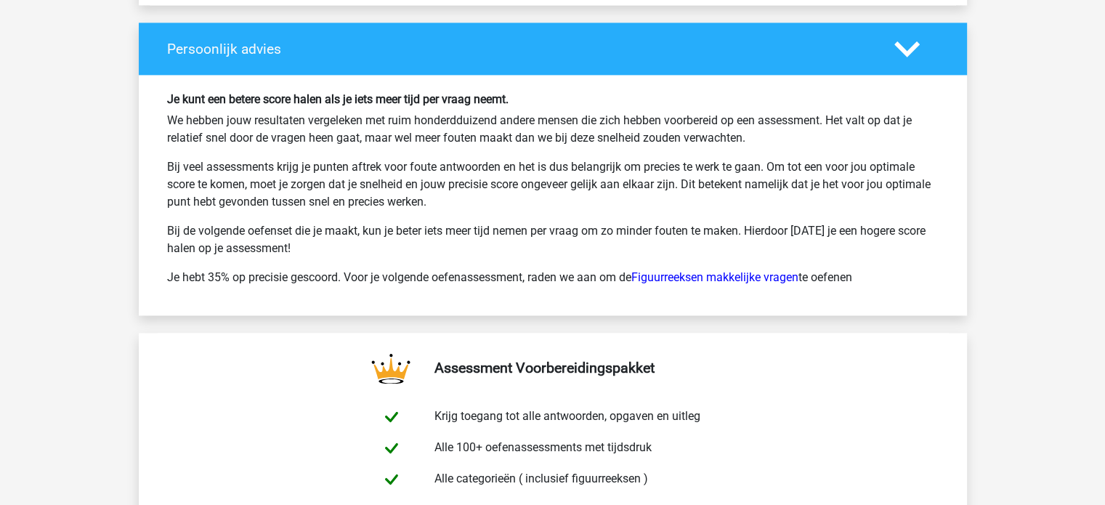
scroll to position [2166, 0]
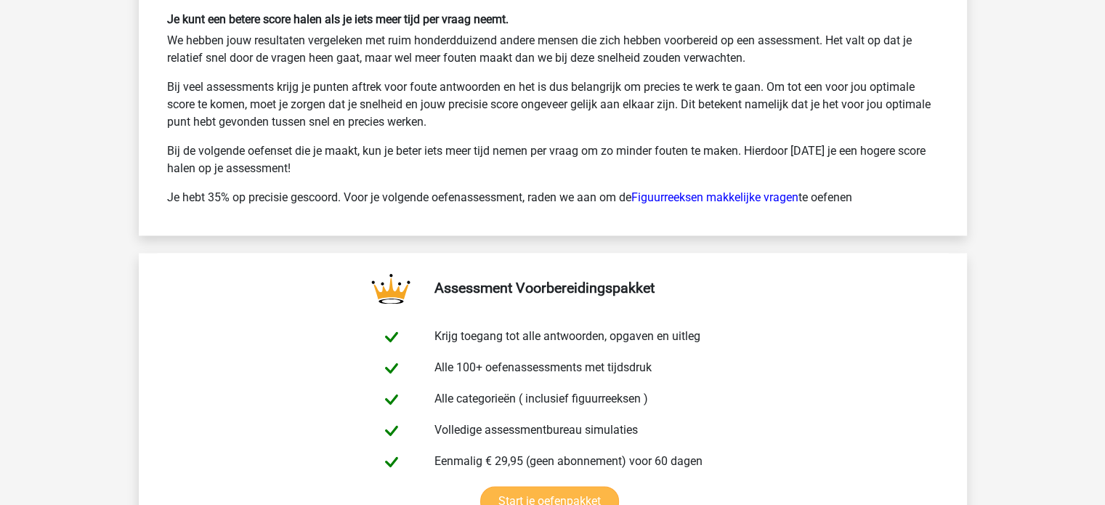
scroll to position [2246, 0]
click at [753, 190] on link "Figuurreeksen makkelijke vragen" at bounding box center [715, 197] width 167 height 14
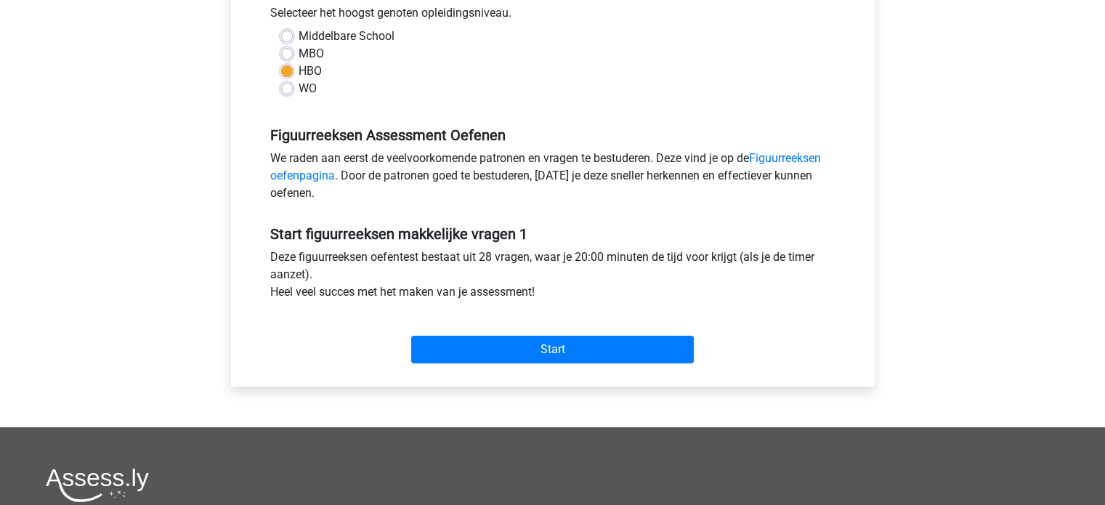
scroll to position [337, 0]
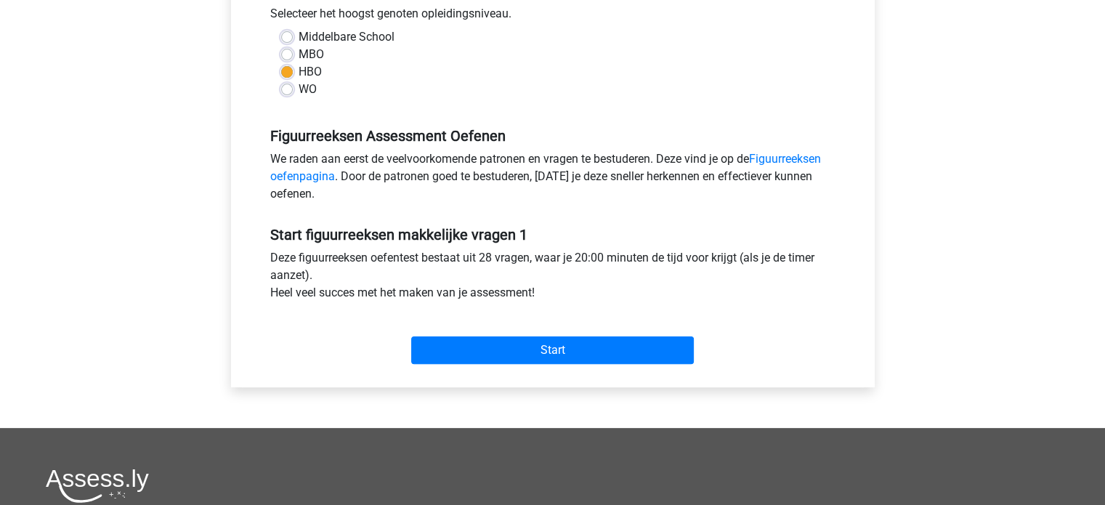
click at [305, 90] on label "WO" at bounding box center [308, 89] width 18 height 17
click at [293, 90] on input "WO" at bounding box center [287, 88] width 12 height 15
radio input "true"
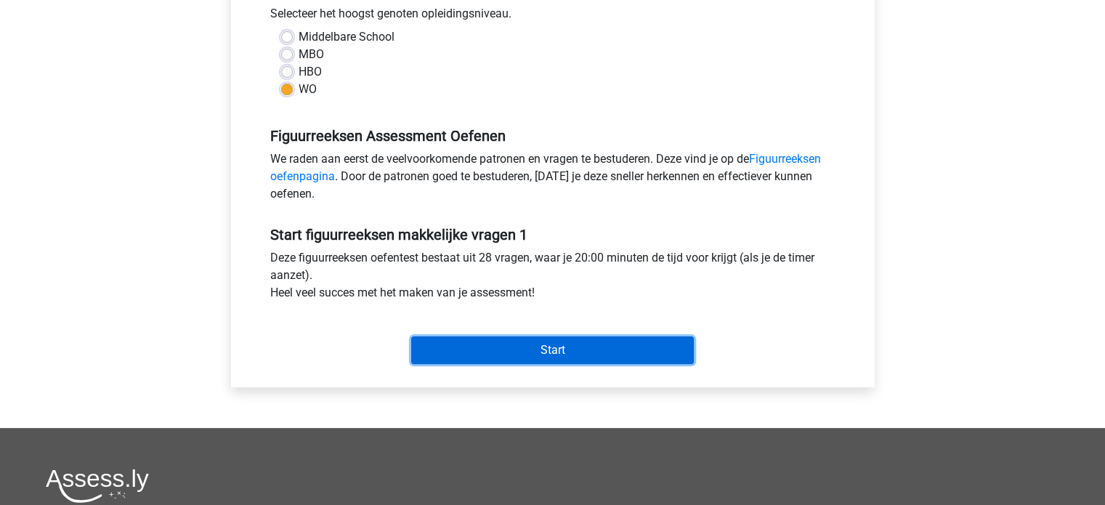
click at [590, 337] on input "Start" at bounding box center [552, 351] width 283 height 28
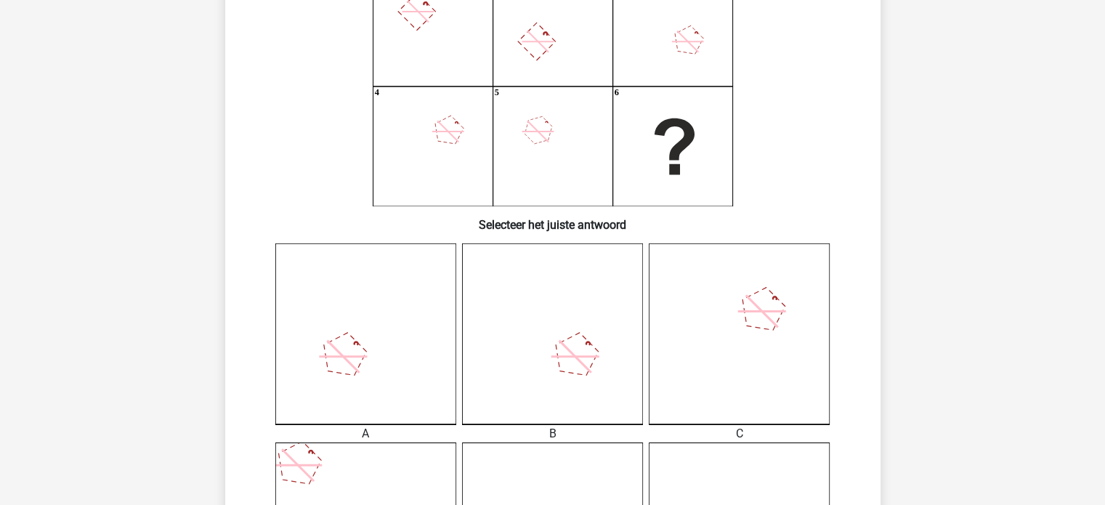
scroll to position [168, 0]
click at [337, 389] on icon at bounding box center [365, 333] width 181 height 181
click at [348, 360] on icon at bounding box center [343, 356] width 32 height 32
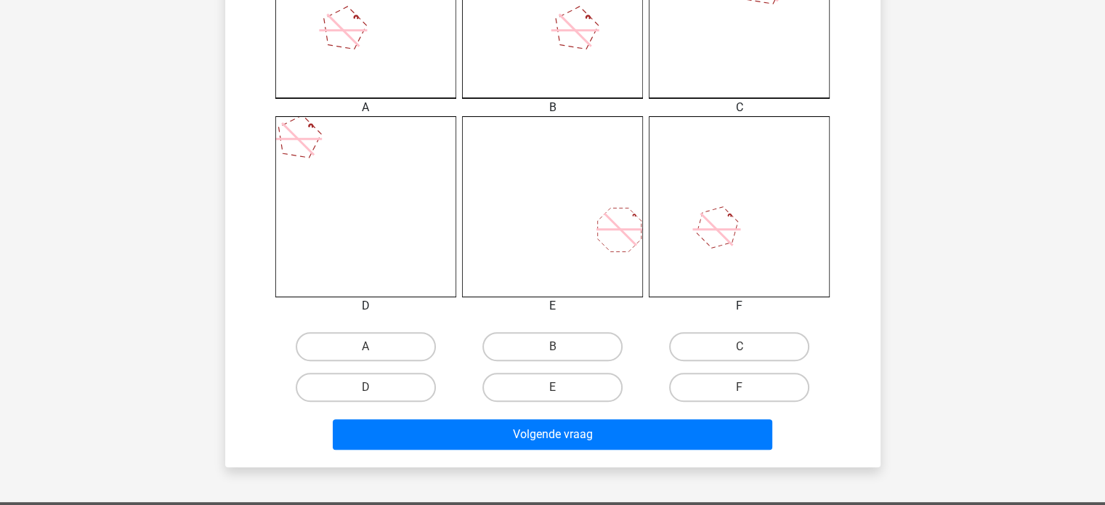
scroll to position [493, 0]
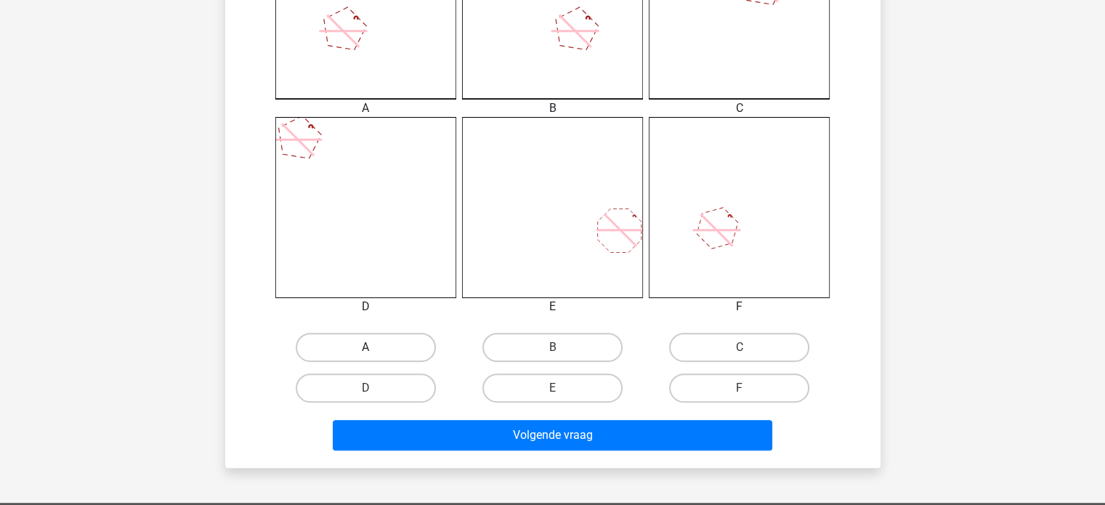
click at [359, 353] on label "A" at bounding box center [366, 347] width 140 height 29
click at [366, 353] on input "A" at bounding box center [370, 351] width 9 height 9
radio input "true"
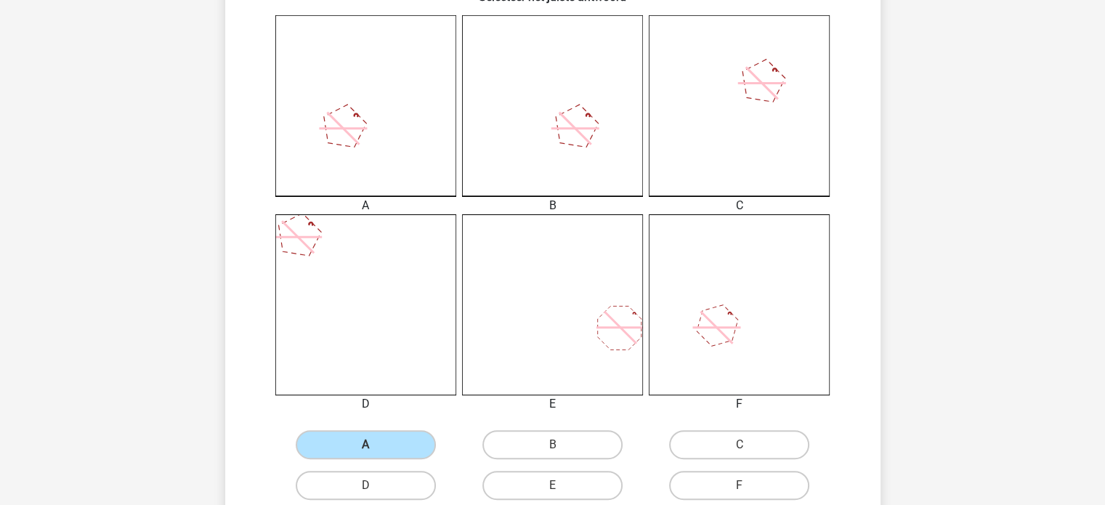
scroll to position [682, 0]
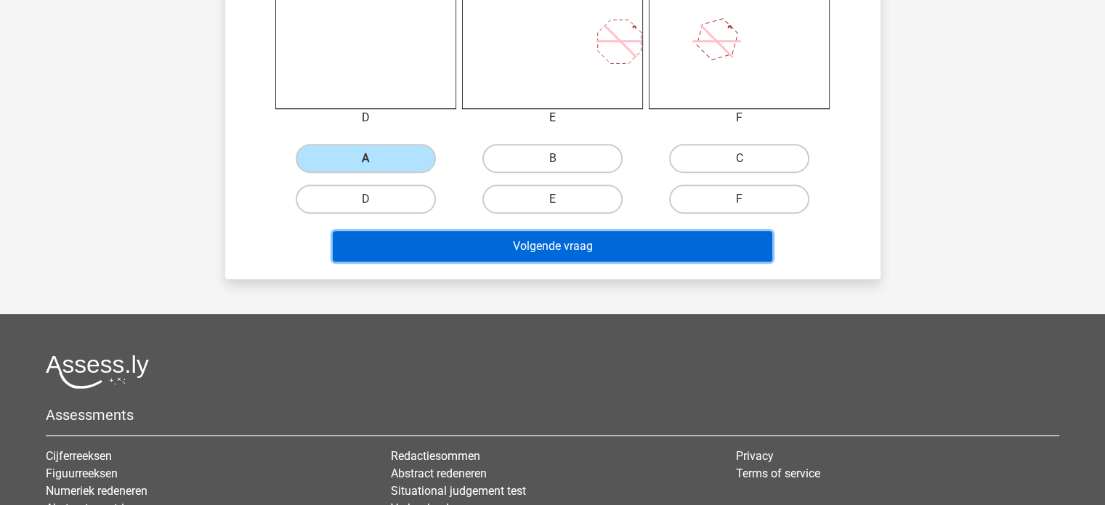
click at [653, 259] on button "Volgende vraag" at bounding box center [553, 246] width 440 height 31
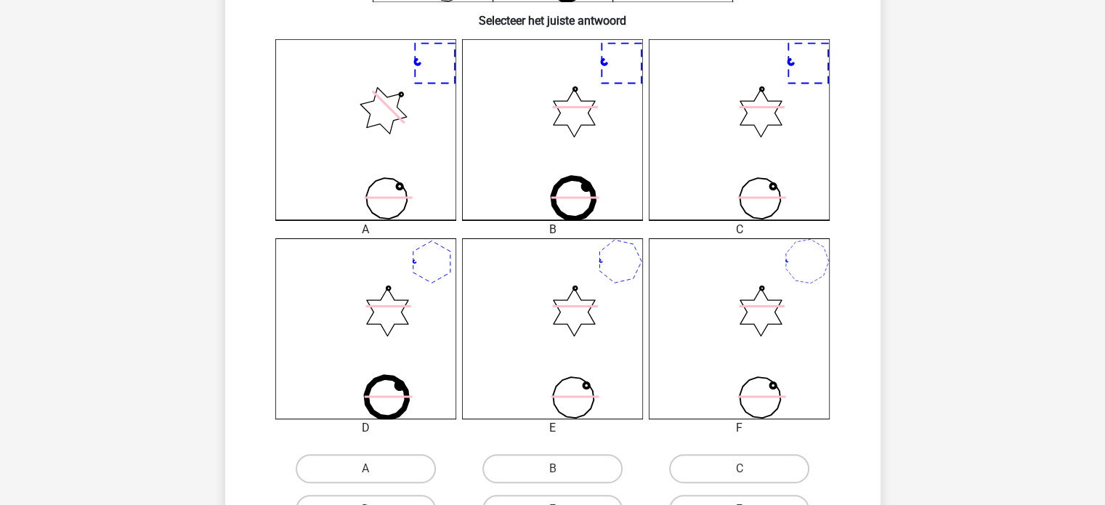
scroll to position [371, 0]
click at [554, 337] on icon at bounding box center [552, 329] width 181 height 181
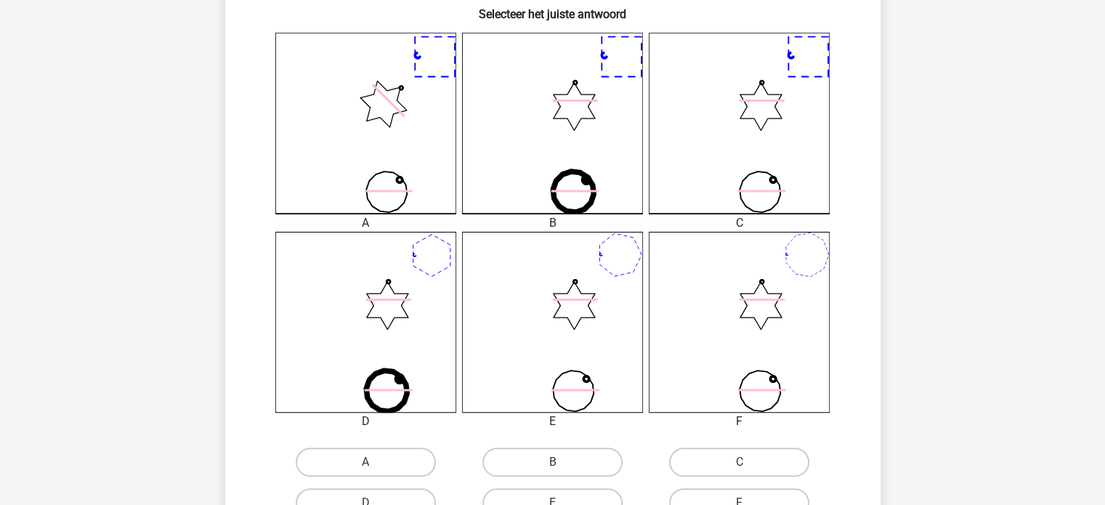
scroll to position [512, 0]
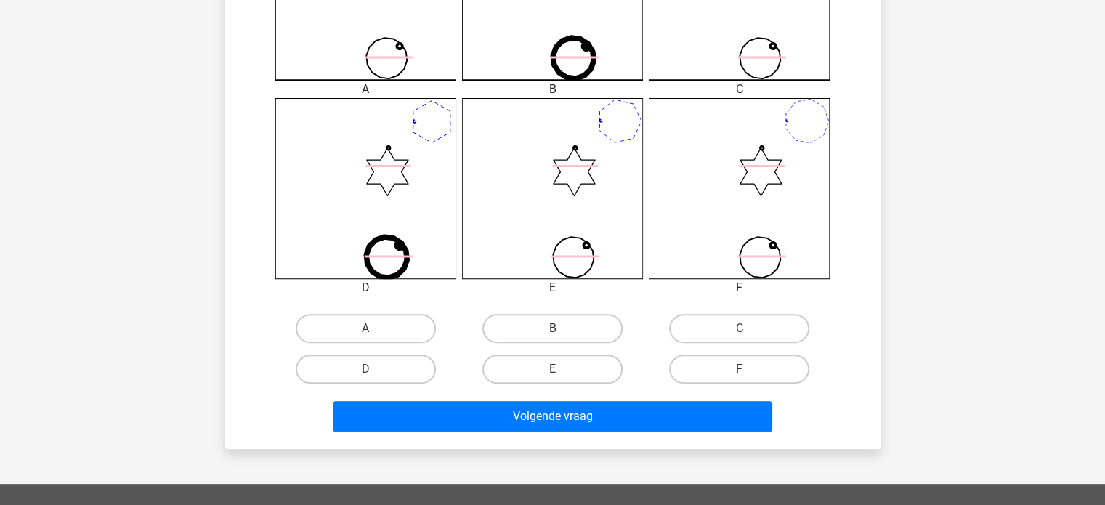
click at [556, 374] on input "E" at bounding box center [556, 373] width 9 height 9
radio input "true"
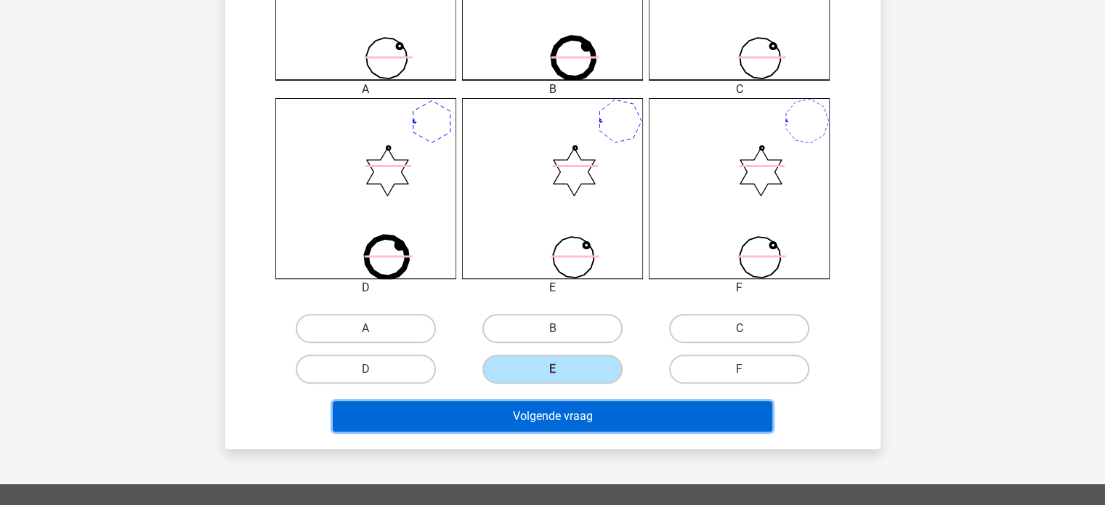
click at [565, 406] on button "Volgende vraag" at bounding box center [553, 416] width 440 height 31
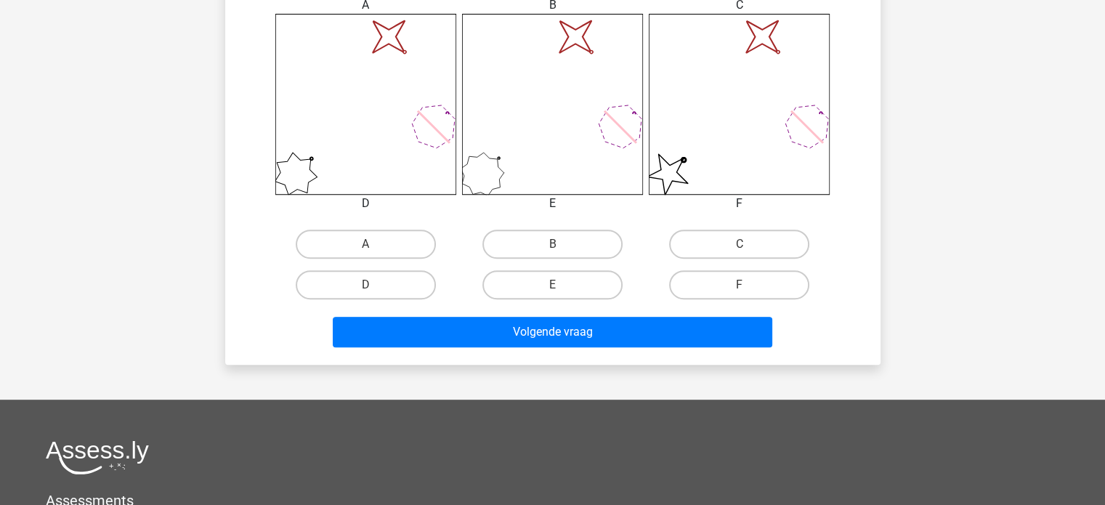
scroll to position [596, 0]
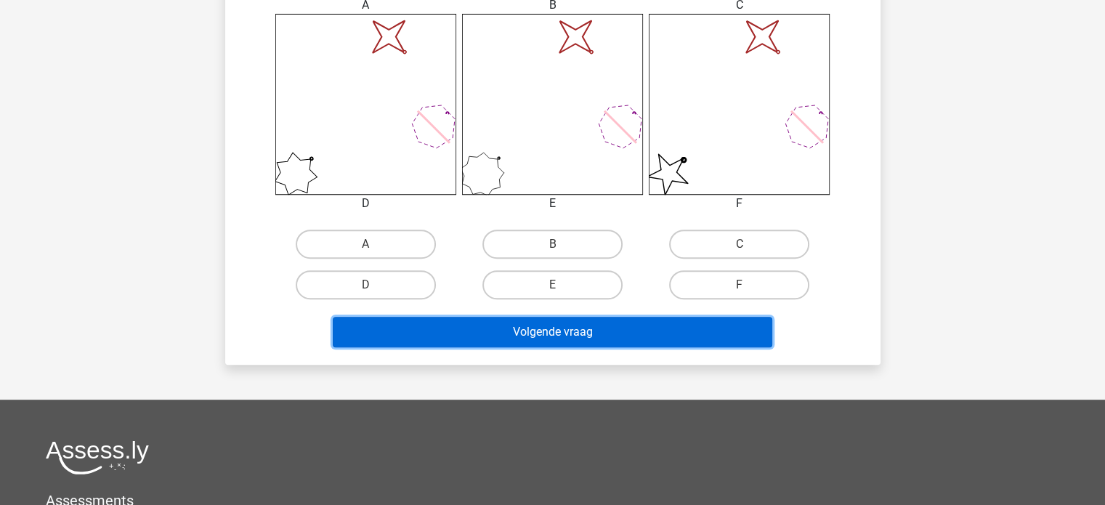
click at [634, 321] on button "Volgende vraag" at bounding box center [553, 332] width 440 height 31
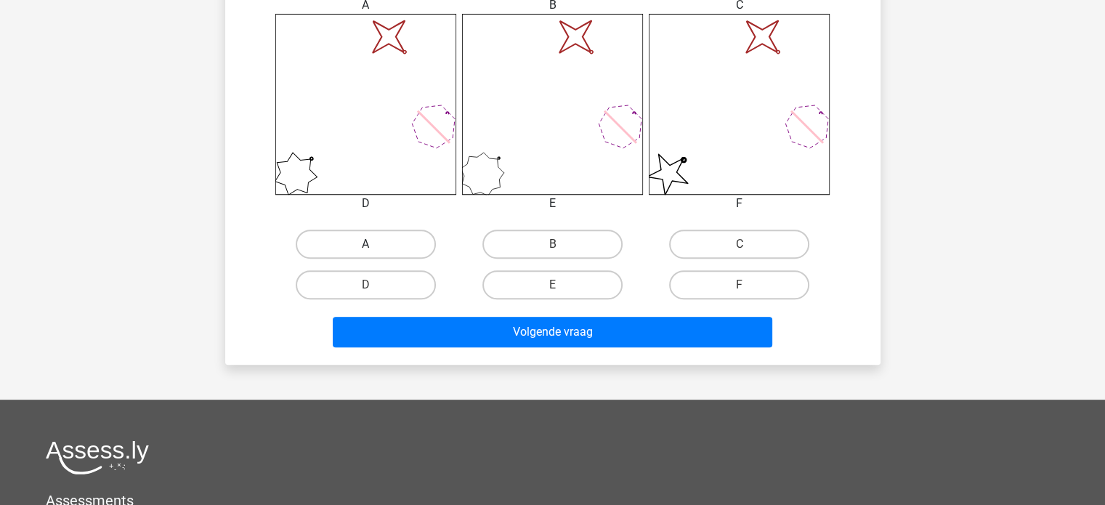
click at [416, 254] on label "A" at bounding box center [366, 244] width 140 height 29
click at [375, 254] on input "A" at bounding box center [370, 248] width 9 height 9
radio input "true"
click at [515, 314] on div "Volgende vraag" at bounding box center [553, 329] width 609 height 48
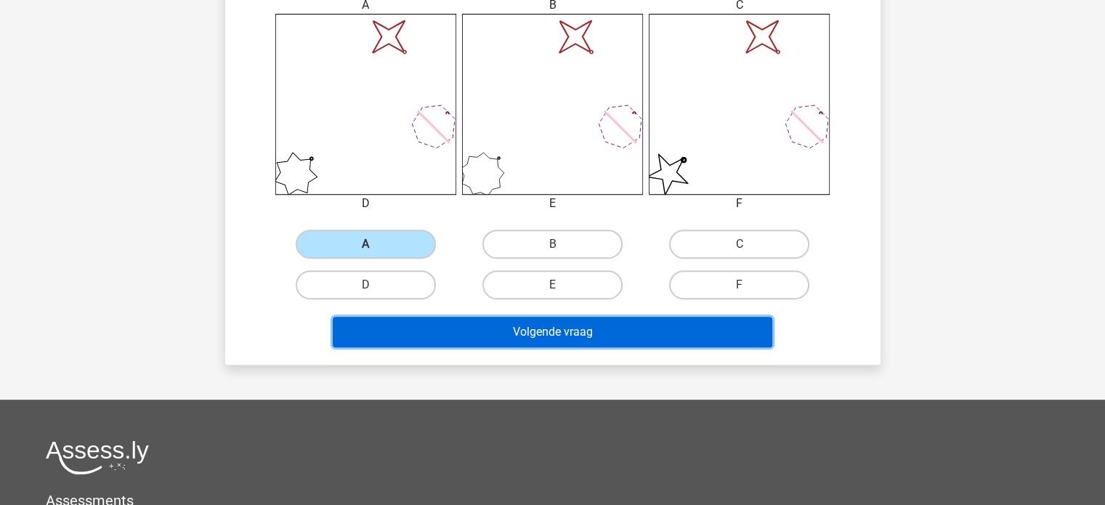
click at [515, 341] on button "Volgende vraag" at bounding box center [553, 332] width 440 height 31
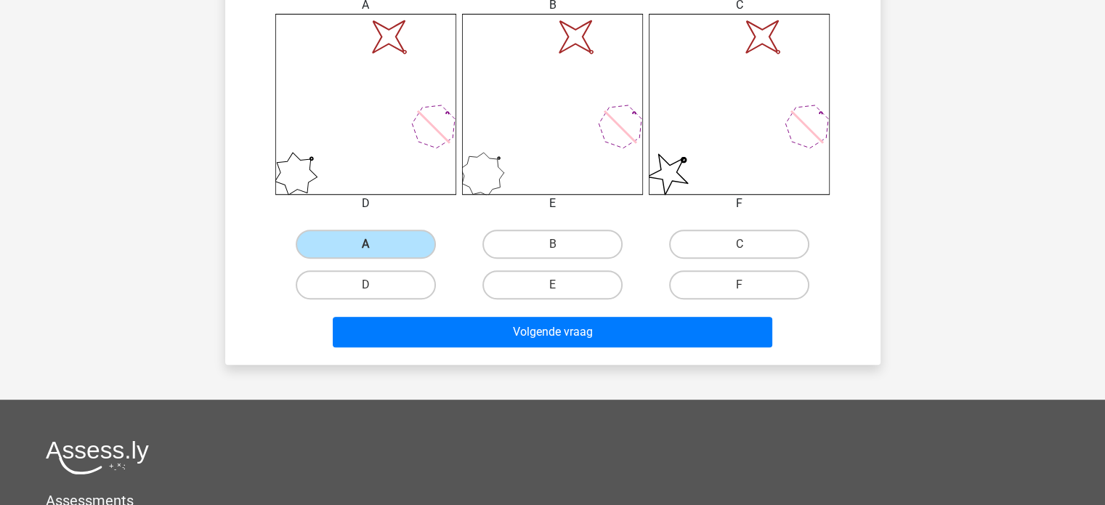
click at [581, 224] on div "B" at bounding box center [552, 244] width 187 height 41
click at [566, 244] on label "B" at bounding box center [553, 244] width 140 height 29
click at [562, 244] on input "B" at bounding box center [556, 248] width 9 height 9
radio input "true"
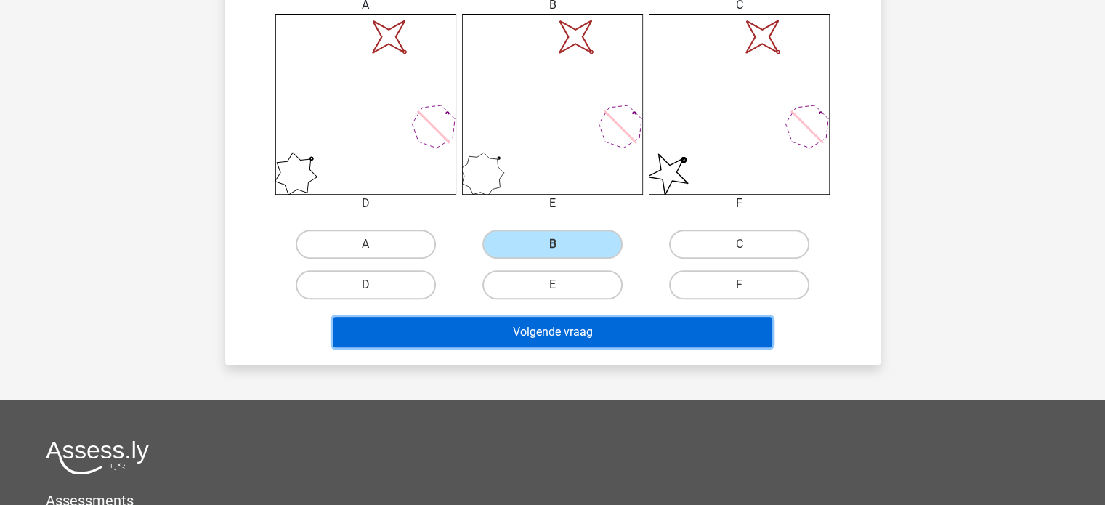
click at [570, 320] on button "Volgende vraag" at bounding box center [553, 332] width 440 height 31
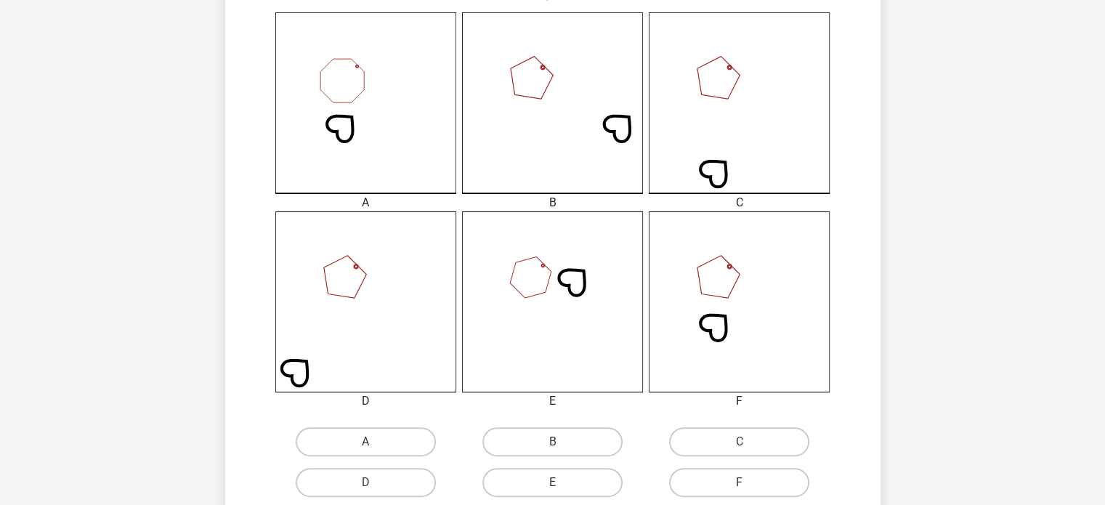
scroll to position [405, 0]
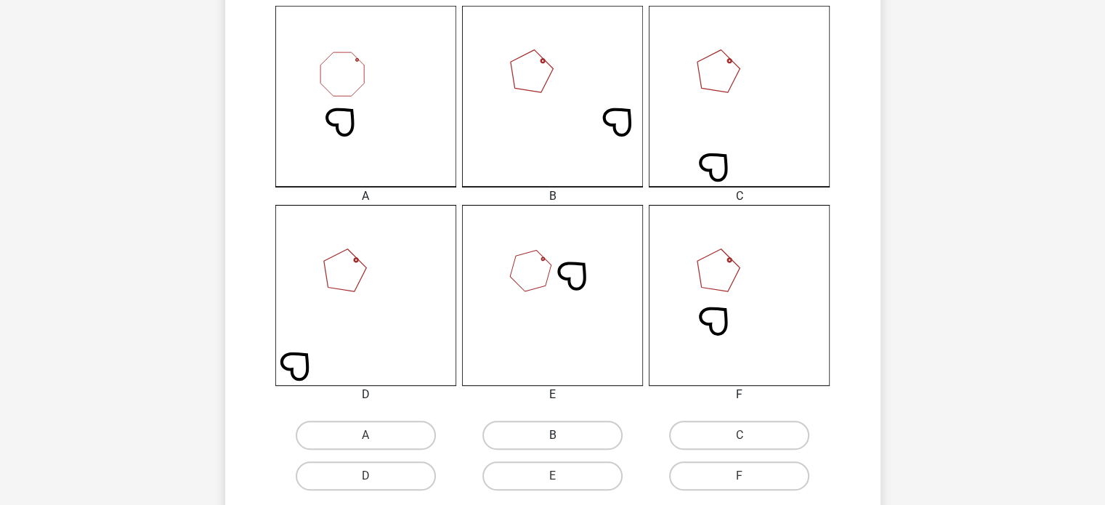
click at [541, 435] on label "B" at bounding box center [553, 435] width 140 height 29
click at [552, 435] on input "B" at bounding box center [556, 439] width 9 height 9
radio input "true"
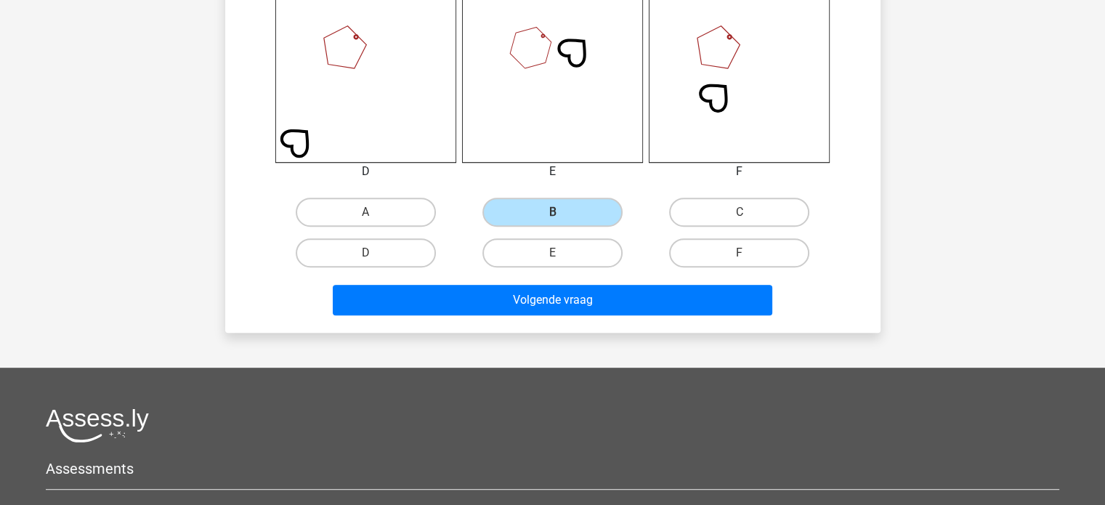
scroll to position [629, 0]
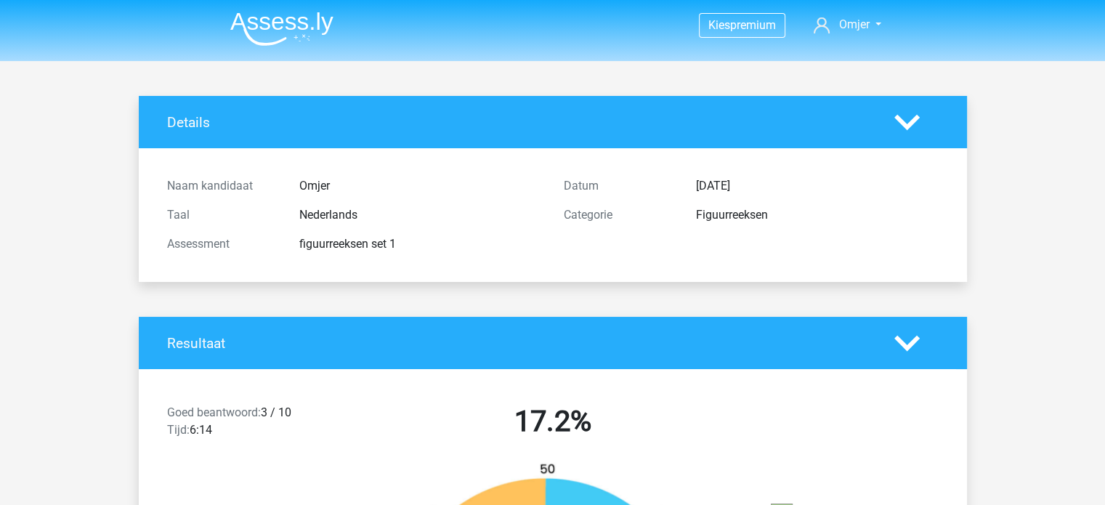
drag, startPoint x: 0, startPoint y: 0, endPoint x: 102, endPoint y: 169, distance: 197.6
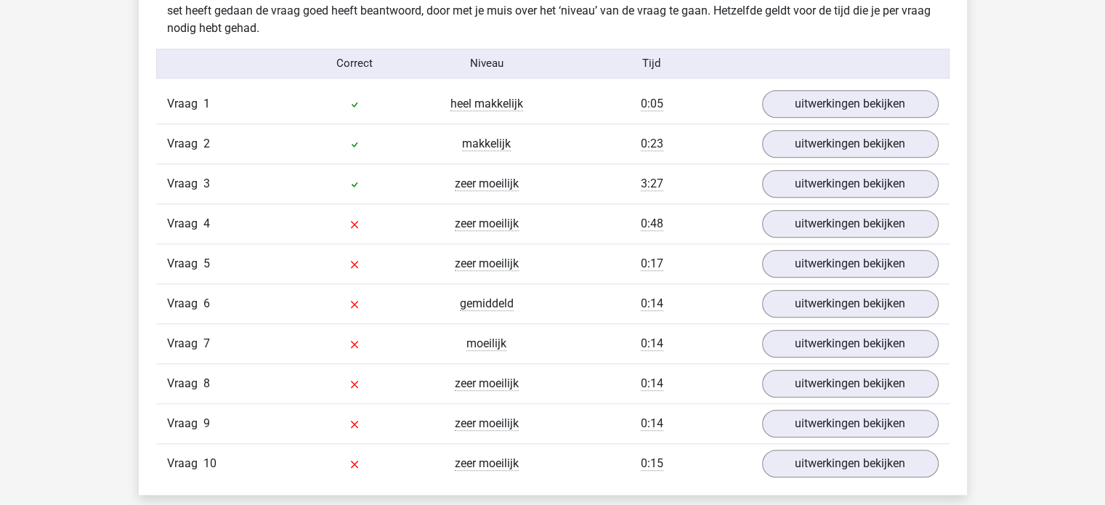
scroll to position [1173, 0]
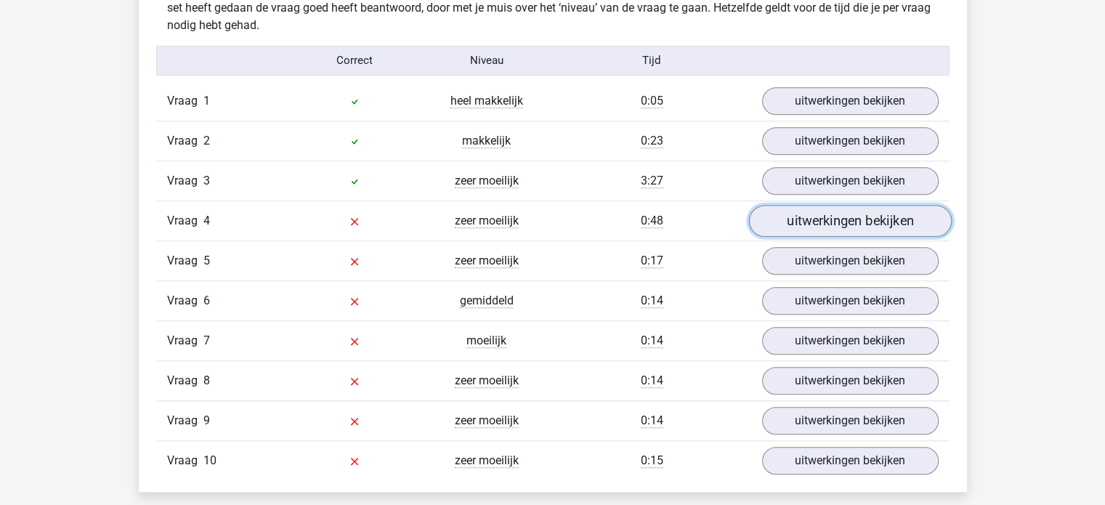
click at [855, 218] on link "uitwerkingen bekijken" at bounding box center [850, 221] width 203 height 32
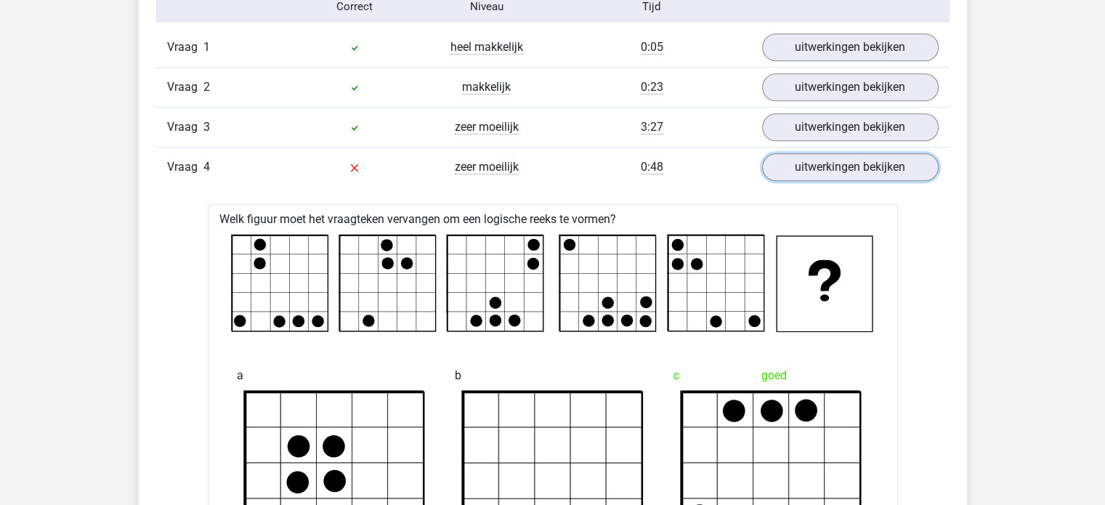
scroll to position [1227, 0]
click at [805, 163] on link "uitwerkingen bekijken" at bounding box center [850, 167] width 203 height 32
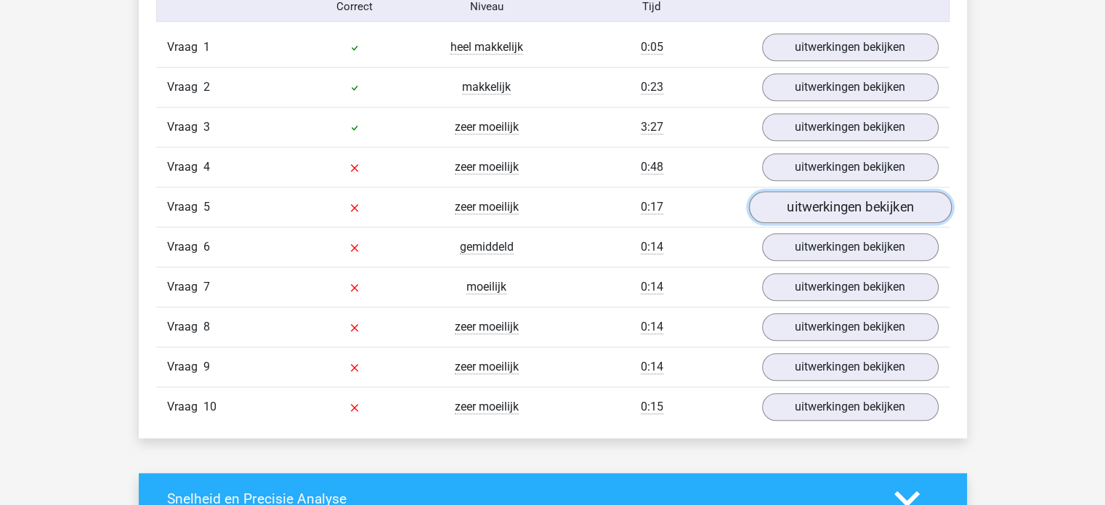
click at [809, 211] on link "uitwerkingen bekijken" at bounding box center [850, 207] width 203 height 32
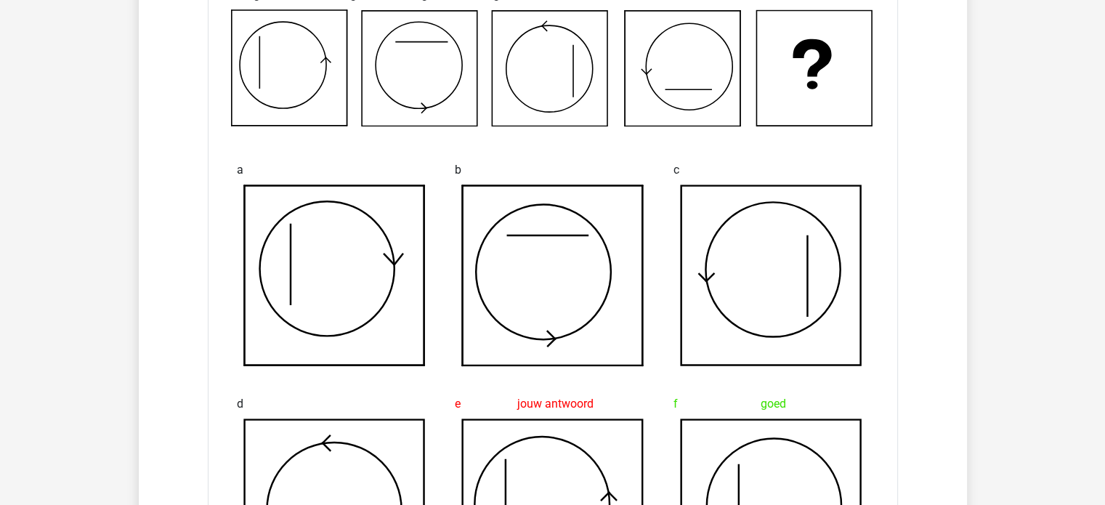
scroll to position [1493, 0]
